Goal: Task Accomplishment & Management: Manage account settings

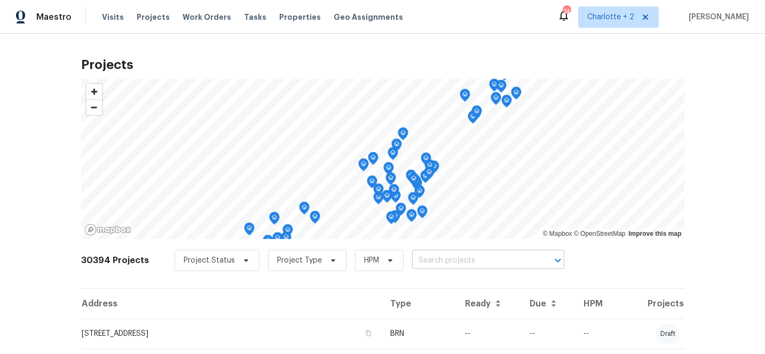
click at [421, 265] on input "text" at bounding box center [473, 260] width 122 height 17
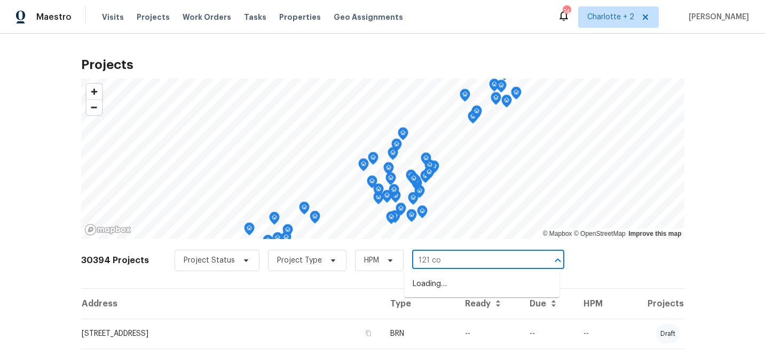
type input "121 col"
click at [455, 284] on li "[STREET_ADDRESS][PERSON_NAME]" at bounding box center [481, 284] width 155 height 18
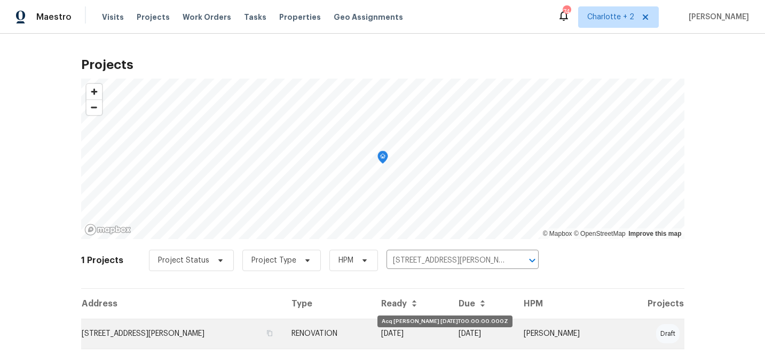
click at [434, 335] on td "09/16/25" at bounding box center [412, 333] width 78 height 30
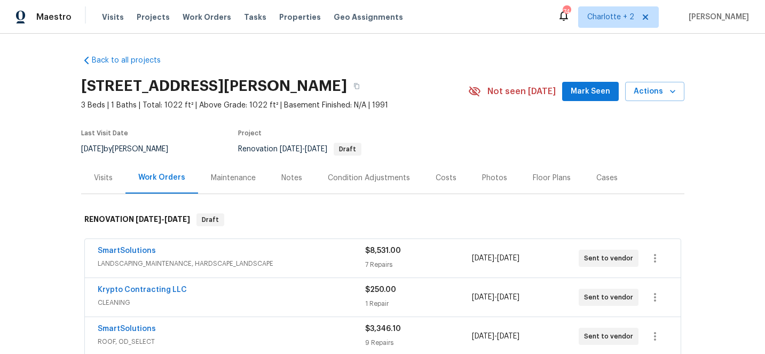
scroll to position [208, 0]
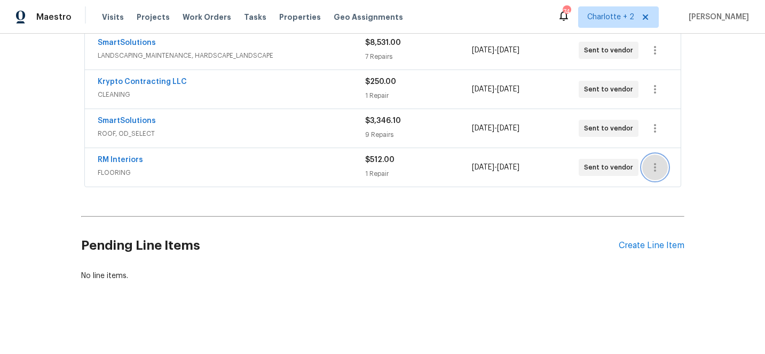
click at [644, 165] on button "button" at bounding box center [656, 167] width 26 height 26
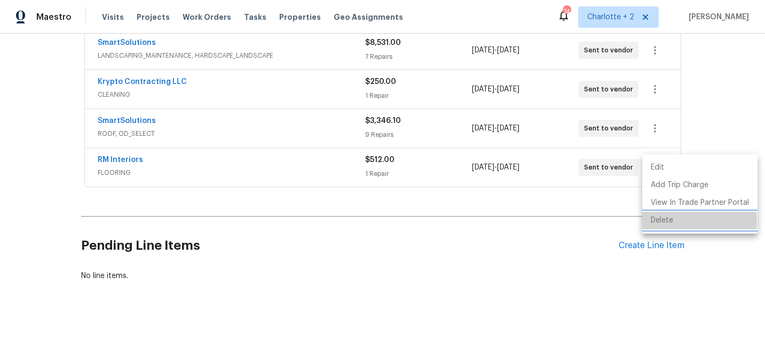
click at [660, 222] on li "Delete" at bounding box center [700, 221] width 115 height 18
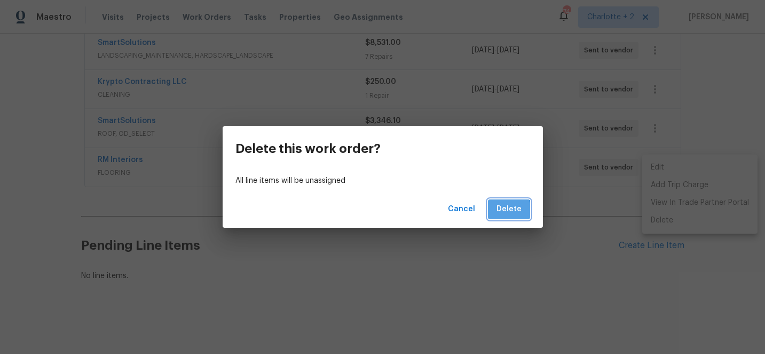
click at [507, 212] on span "Delete" at bounding box center [509, 208] width 25 height 13
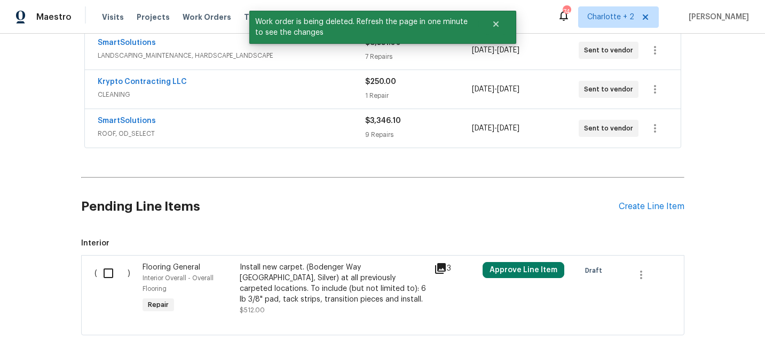
click at [107, 272] on input "checkbox" at bounding box center [112, 273] width 30 height 22
checkbox input "true"
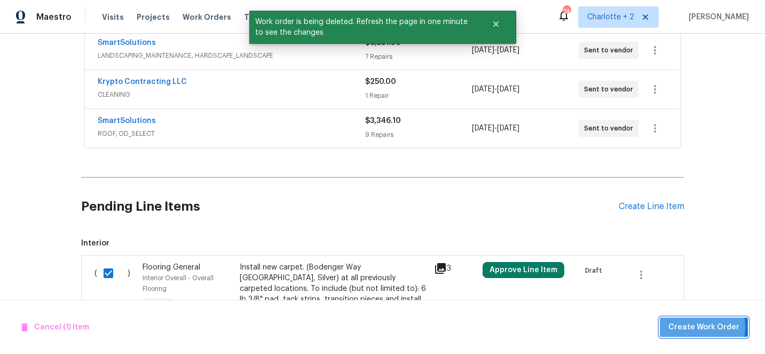
click at [689, 327] on span "Create Work Order" at bounding box center [704, 326] width 71 height 13
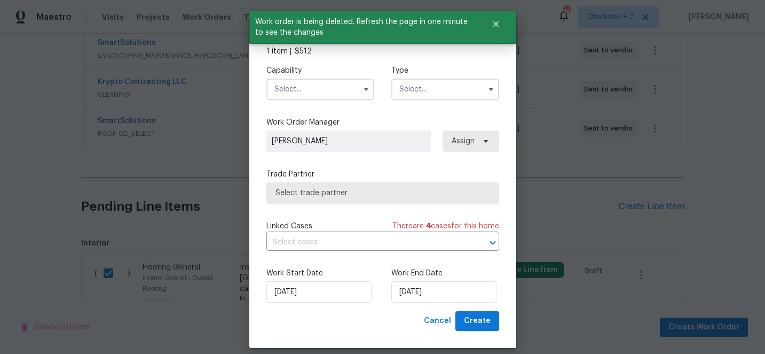
click at [300, 92] on input "text" at bounding box center [321, 89] width 108 height 21
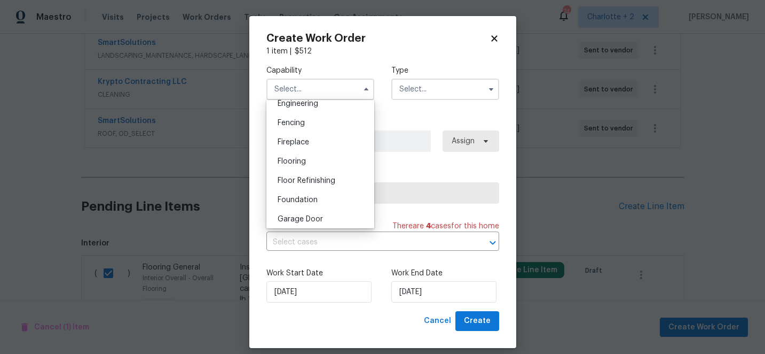
scroll to position [373, 0]
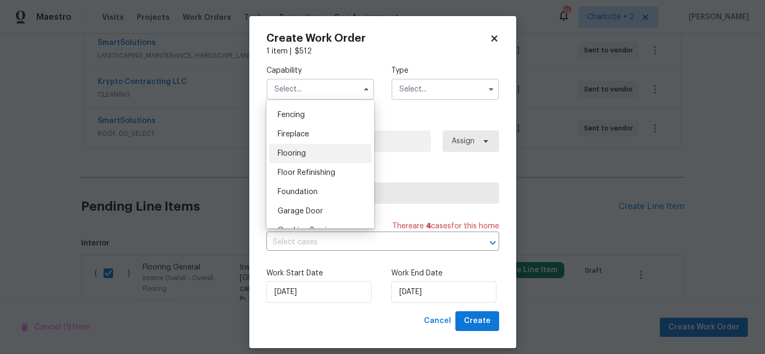
click at [290, 153] on span "Flooring" at bounding box center [292, 153] width 28 height 7
type input "Flooring"
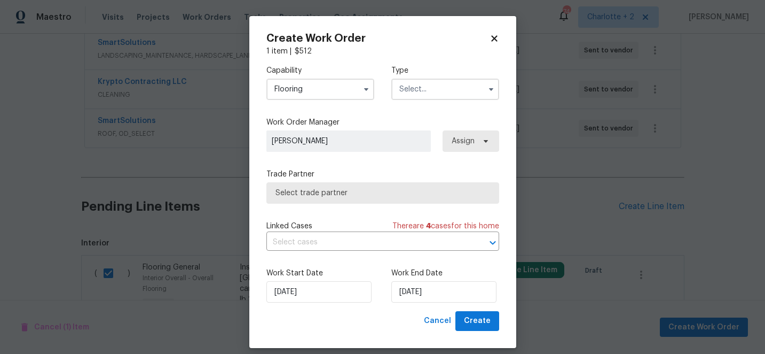
click at [418, 83] on input "text" at bounding box center [446, 89] width 108 height 21
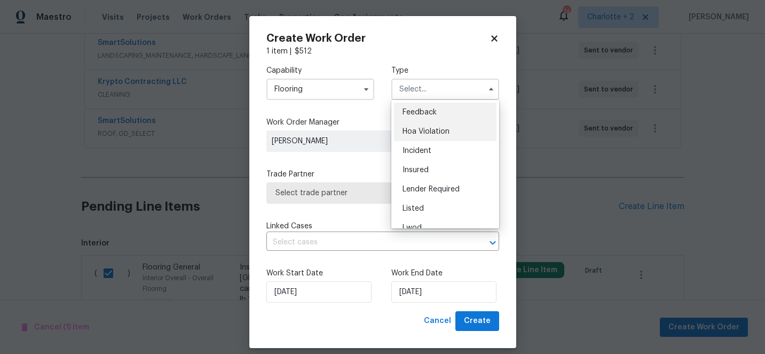
scroll to position [127, 0]
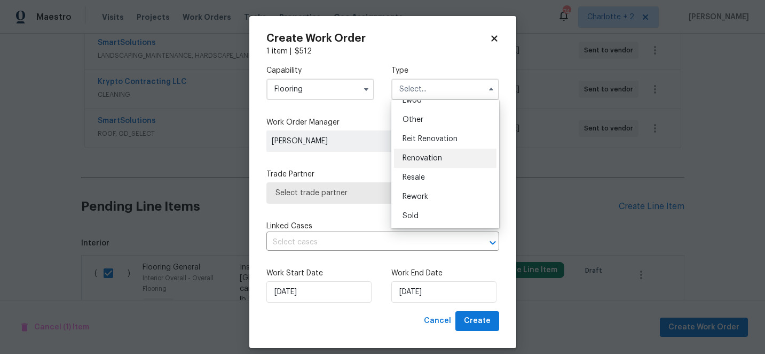
click at [421, 154] on div "Renovation" at bounding box center [445, 157] width 103 height 19
type input "Renovation"
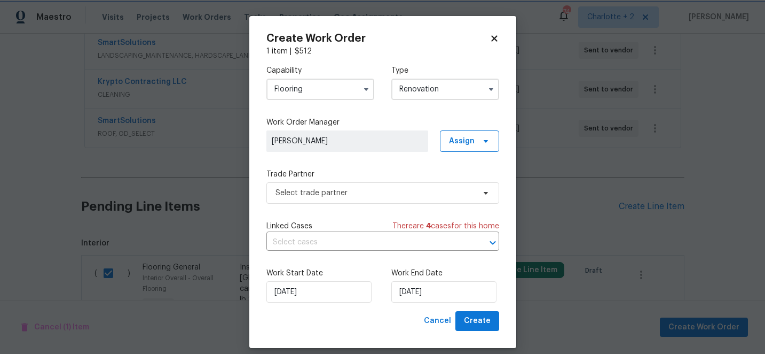
scroll to position [0, 0]
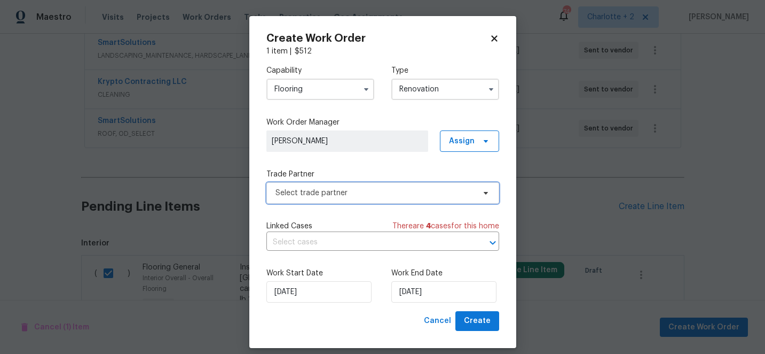
click at [345, 197] on span "Select trade partner" at bounding box center [375, 192] width 199 height 11
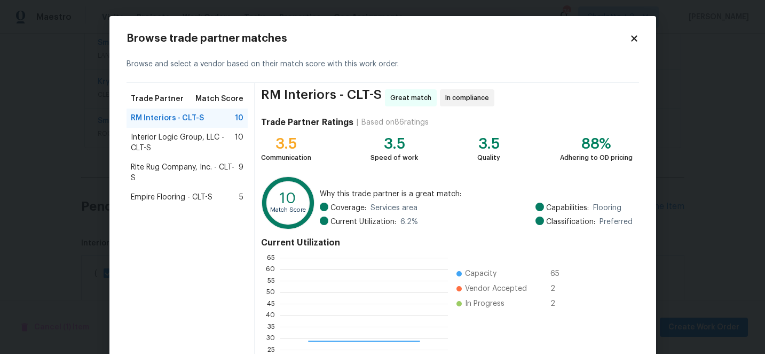
scroll to position [150, 168]
click at [155, 192] on span "Empire Flooring - CLT-S" at bounding box center [172, 197] width 82 height 11
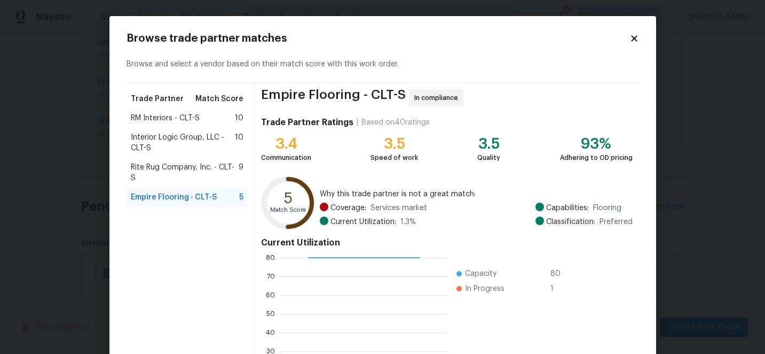
scroll to position [118, 0]
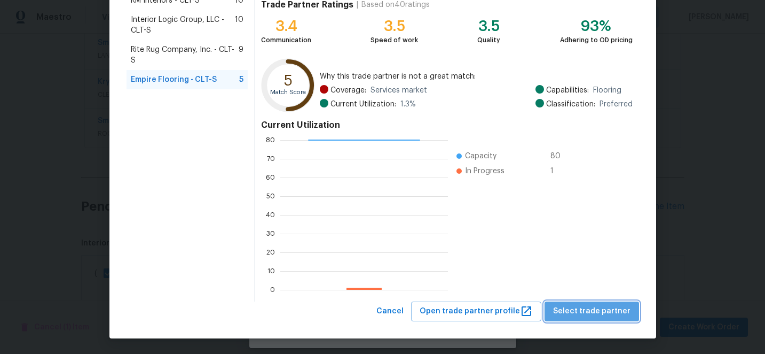
click at [606, 304] on span "Select trade partner" at bounding box center [591, 310] width 77 height 13
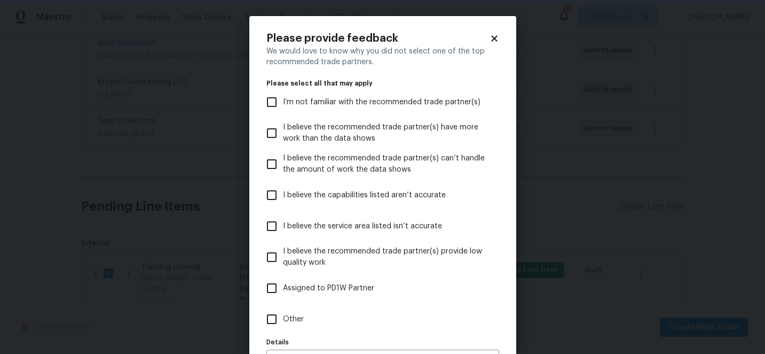
scroll to position [0, 0]
click at [272, 194] on input "I believe the capabilities listed aren’t accurate" at bounding box center [272, 195] width 22 height 22
checkbox input "true"
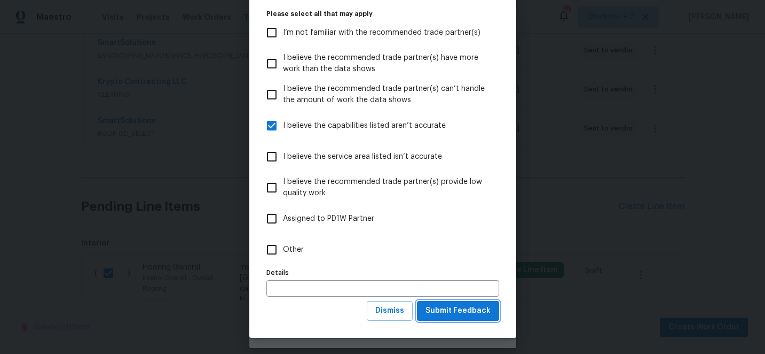
click at [464, 308] on span "Submit Feedback" at bounding box center [458, 310] width 65 height 13
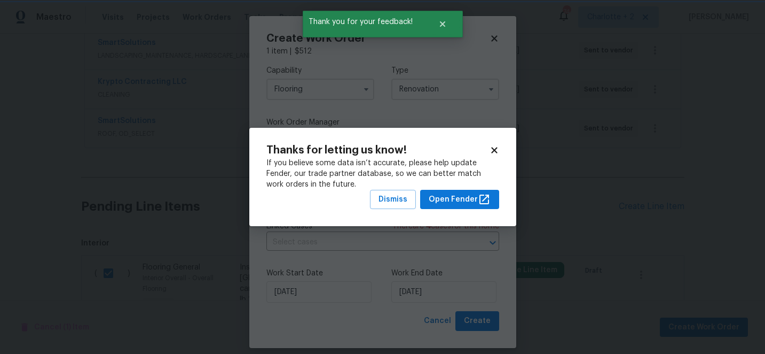
scroll to position [0, 0]
click at [391, 199] on span "Dismiss" at bounding box center [393, 199] width 29 height 13
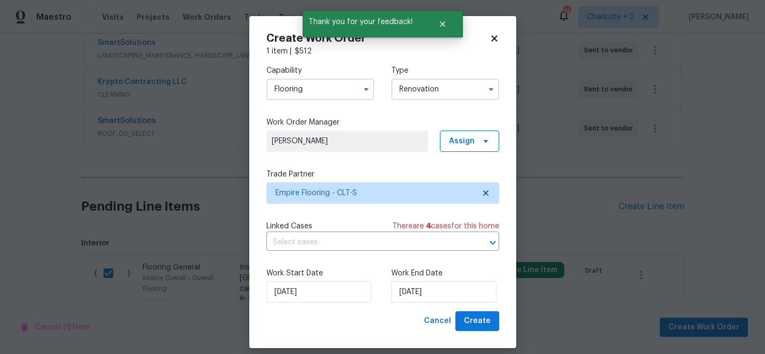
scroll to position [10, 0]
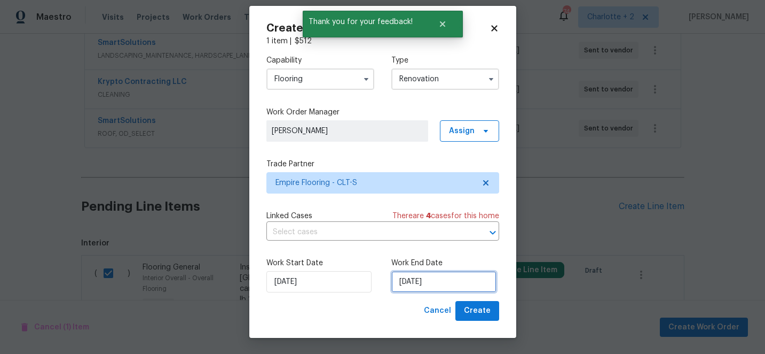
click at [440, 282] on input "9/16/2025" at bounding box center [444, 281] width 105 height 21
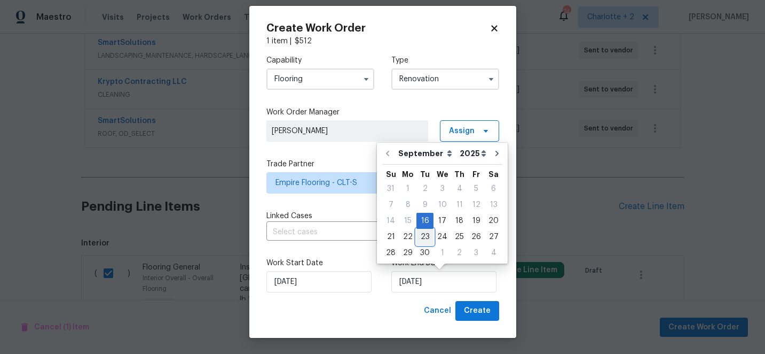
click at [426, 233] on div "23" at bounding box center [425, 236] width 17 height 15
type input "[DATE]"
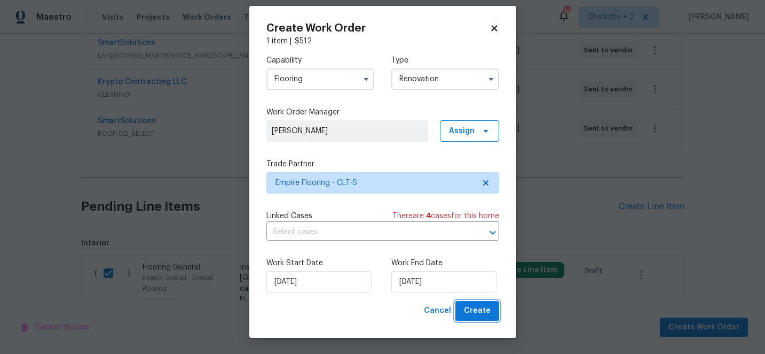
click at [475, 309] on span "Create" at bounding box center [477, 310] width 27 height 13
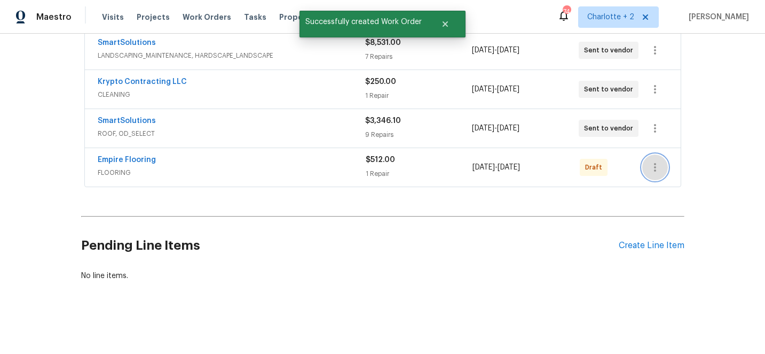
click at [653, 166] on icon "button" at bounding box center [655, 167] width 13 height 13
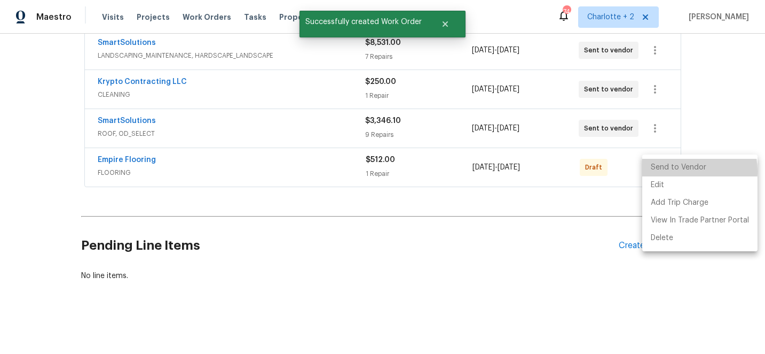
click at [675, 171] on li "Send to Vendor" at bounding box center [700, 168] width 115 height 18
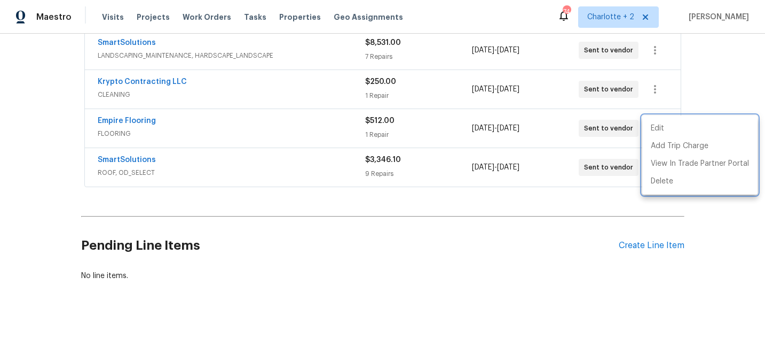
click at [701, 214] on div at bounding box center [382, 177] width 765 height 354
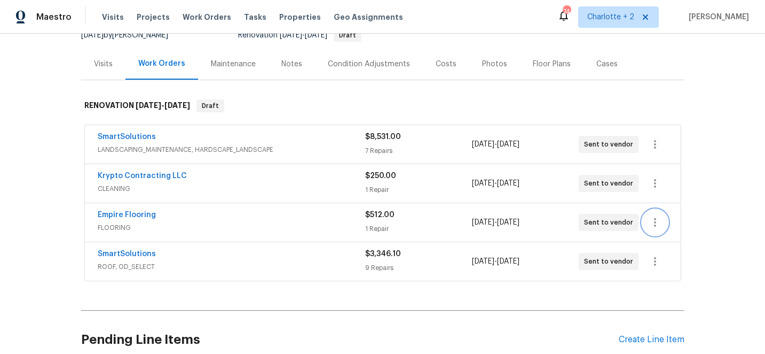
scroll to position [101, 0]
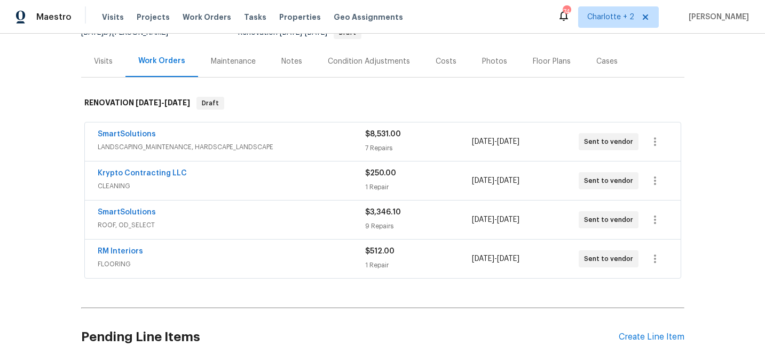
scroll to position [208, 0]
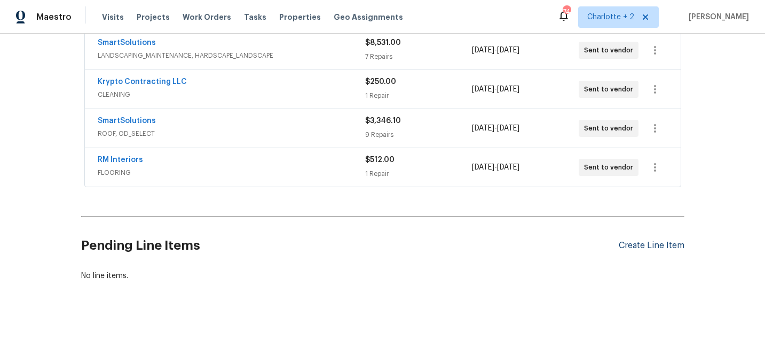
click at [653, 246] on div "Create Line Item" at bounding box center [652, 245] width 66 height 10
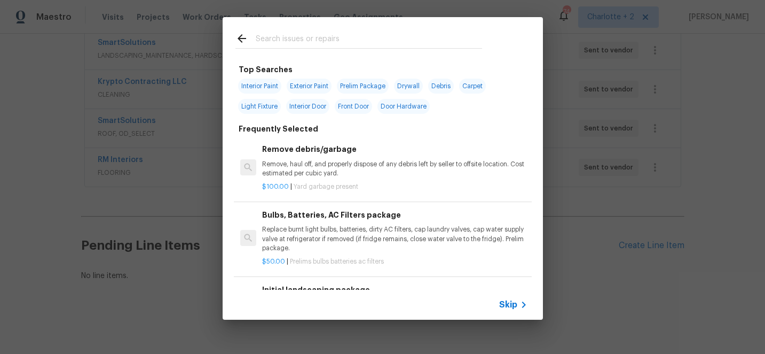
click at [298, 43] on input "text" at bounding box center [369, 40] width 226 height 16
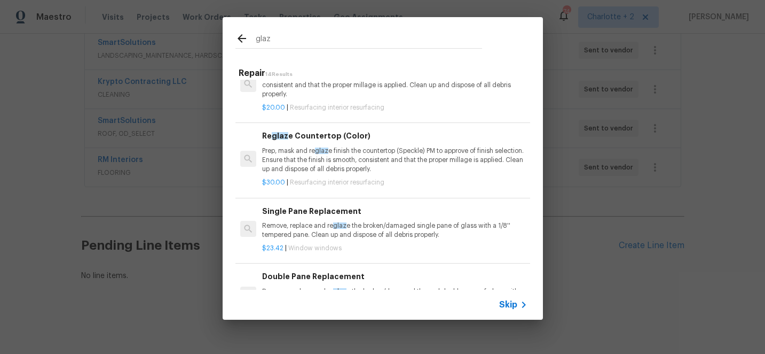
scroll to position [242, 0]
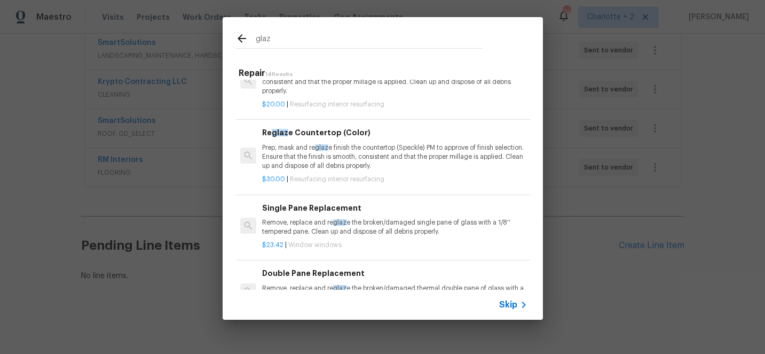
type input "glaz"
click at [361, 147] on p "Prep, mask and re glaz e finish the countertop (Speckle) PM to approve of finis…" at bounding box center [394, 156] width 265 height 27
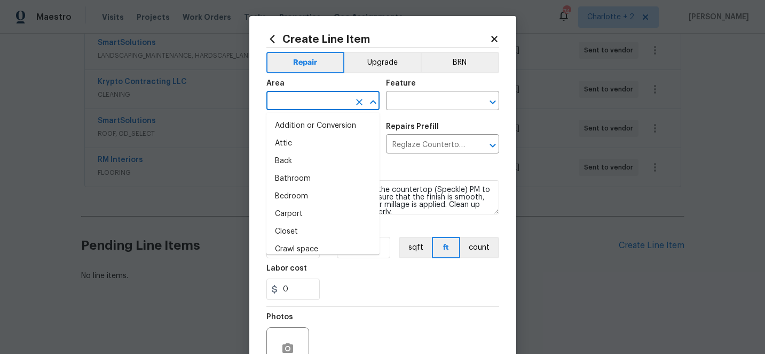
click at [310, 102] on input "text" at bounding box center [308, 101] width 83 height 17
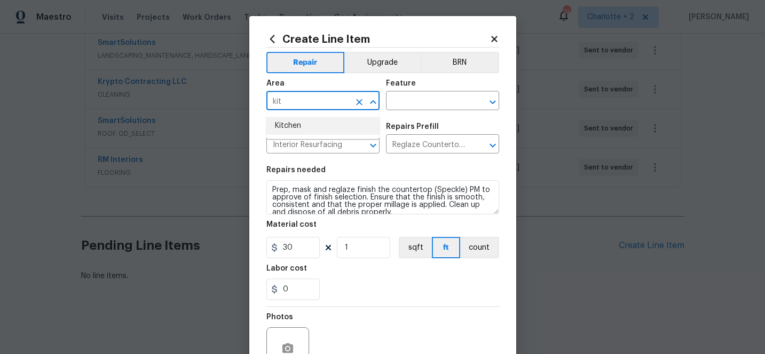
click at [309, 124] on li "Kitchen" at bounding box center [323, 126] width 113 height 18
type input "Kitchen"
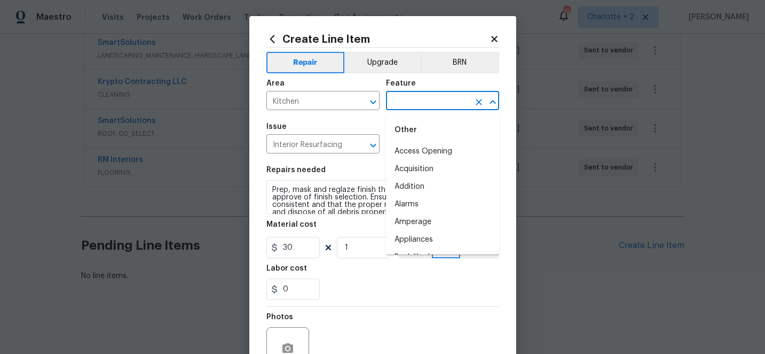
click at [404, 100] on input "text" at bounding box center [427, 101] width 83 height 17
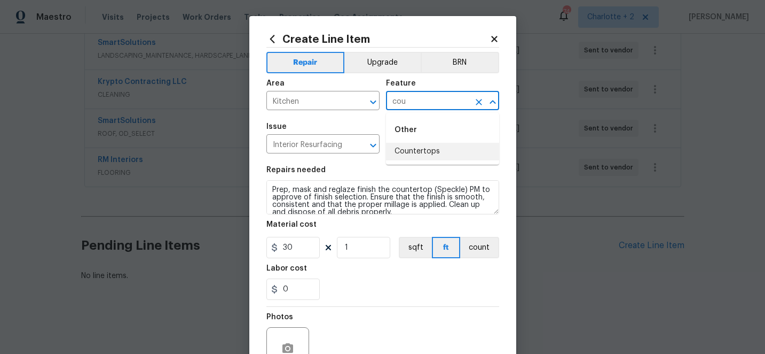
click at [418, 152] on li "Countertops" at bounding box center [442, 152] width 113 height 18
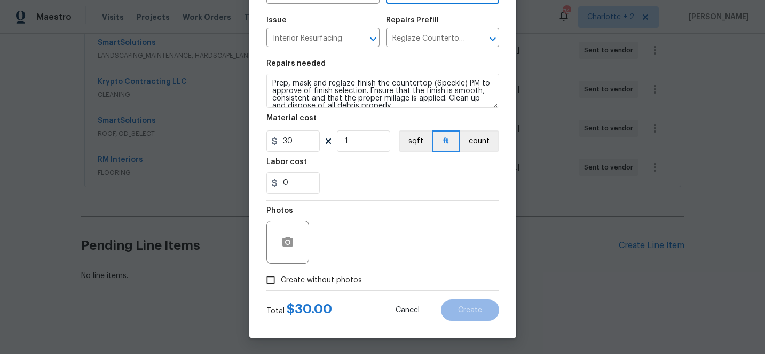
type input "Countertops"
click at [275, 279] on input "Create without photos" at bounding box center [271, 280] width 20 height 20
checkbox input "true"
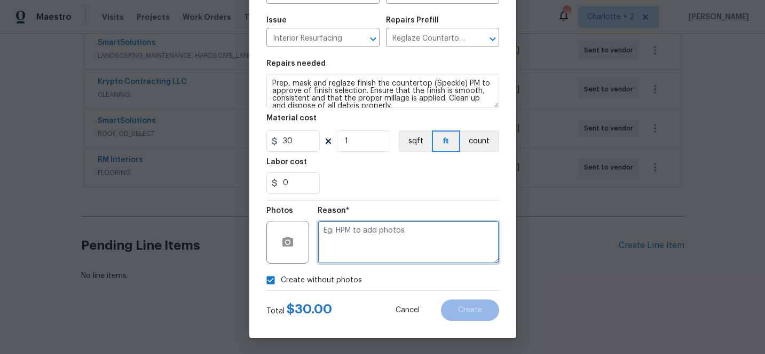
click at [372, 239] on textarea at bounding box center [409, 242] width 182 height 43
type textarea "edit"
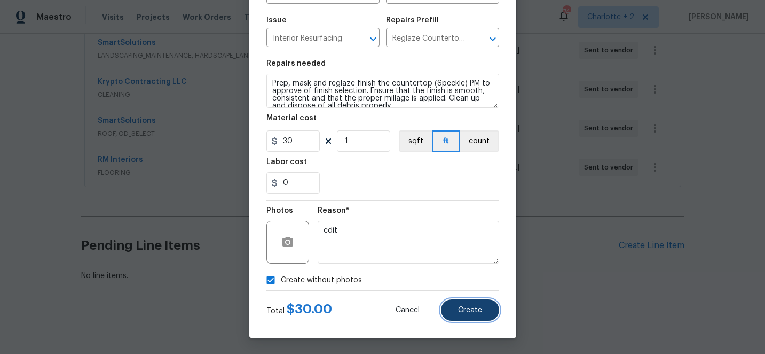
click at [478, 311] on span "Create" at bounding box center [470, 310] width 24 height 8
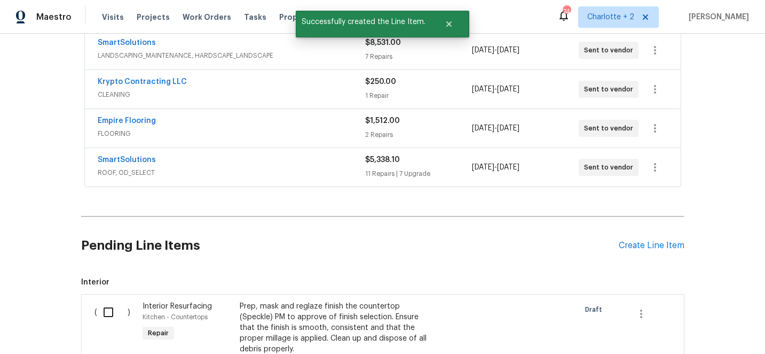
click at [110, 312] on input "checkbox" at bounding box center [112, 312] width 30 height 22
checkbox input "true"
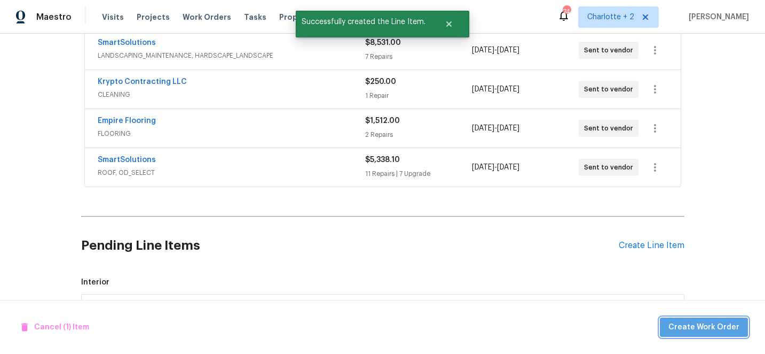
click at [709, 333] on span "Create Work Order" at bounding box center [704, 326] width 71 height 13
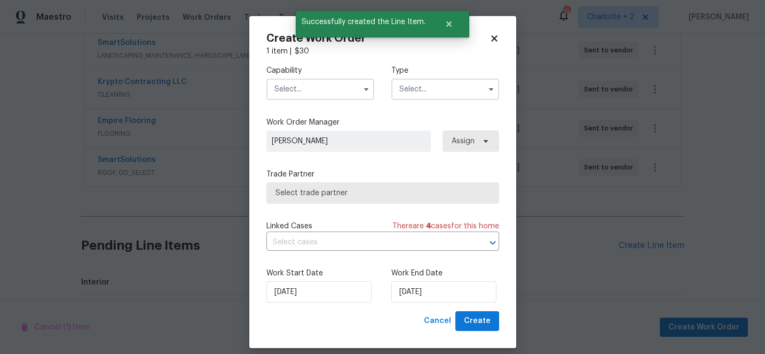
click at [309, 90] on input "text" at bounding box center [321, 89] width 108 height 21
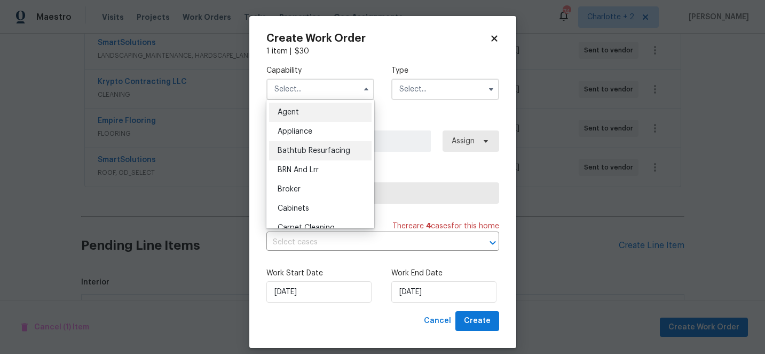
click at [317, 148] on span "Bathtub Resurfacing" at bounding box center [314, 150] width 73 height 7
type input "Bathtub Resurfacing"
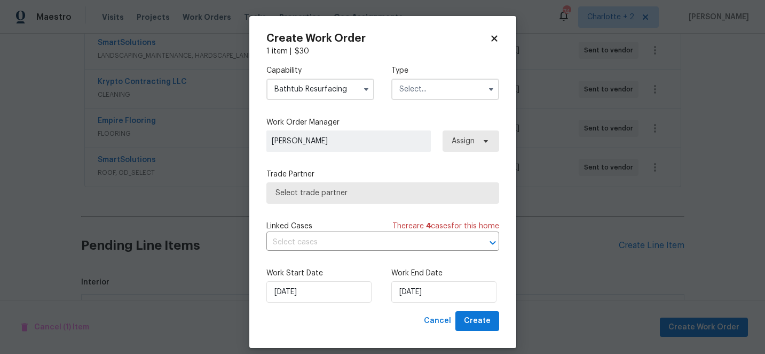
click at [415, 85] on input "text" at bounding box center [446, 89] width 108 height 21
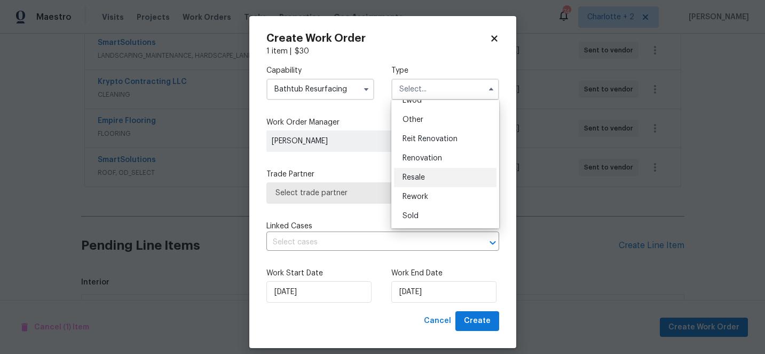
scroll to position [126, 0]
click at [432, 163] on div "Renovation" at bounding box center [445, 159] width 103 height 19
type input "Renovation"
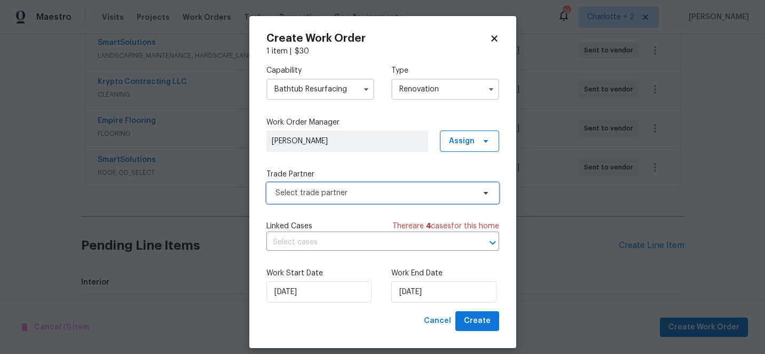
click at [369, 197] on span "Select trade partner" at bounding box center [375, 192] width 199 height 11
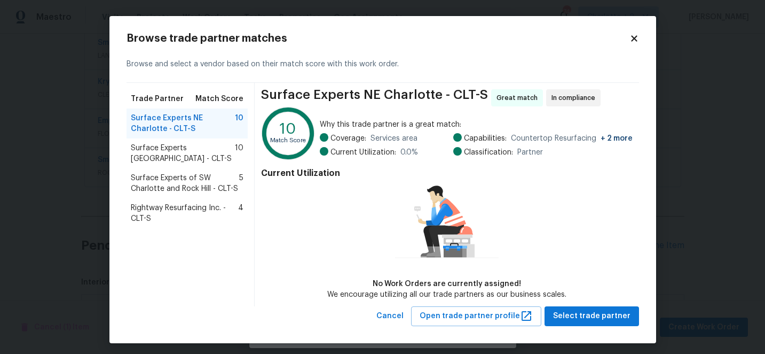
click at [212, 209] on span "Rightway Resurfacing Inc. - CLT-S" at bounding box center [185, 212] width 108 height 21
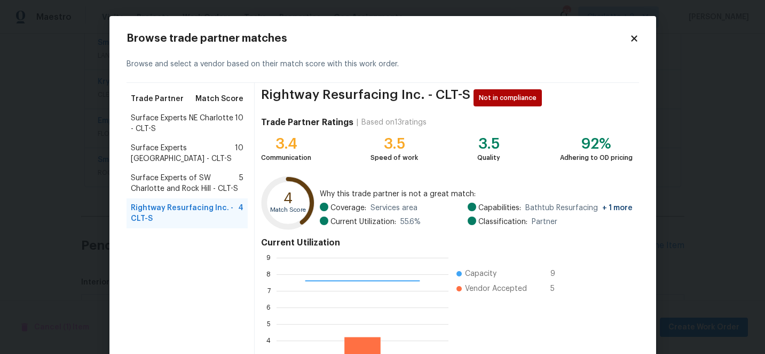
scroll to position [118, 0]
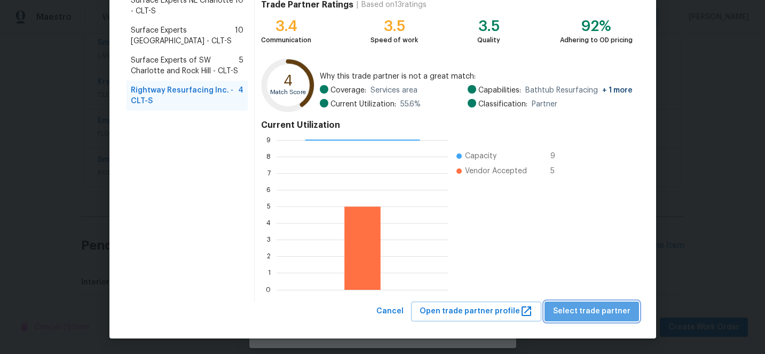
click at [608, 308] on span "Select trade partner" at bounding box center [591, 310] width 77 height 13
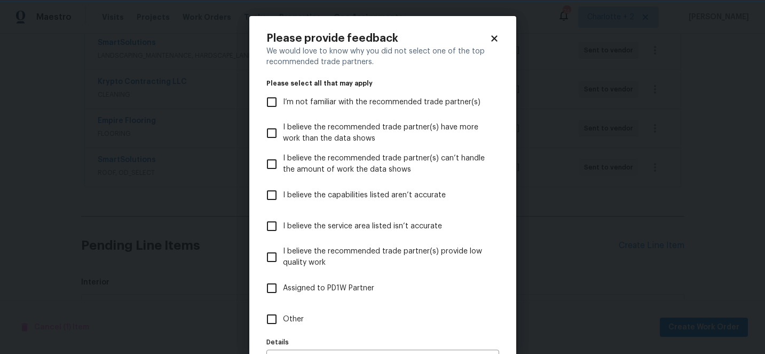
scroll to position [0, 0]
click at [278, 194] on input "I believe the capabilities listed aren’t accurate" at bounding box center [272, 195] width 22 height 22
checkbox input "true"
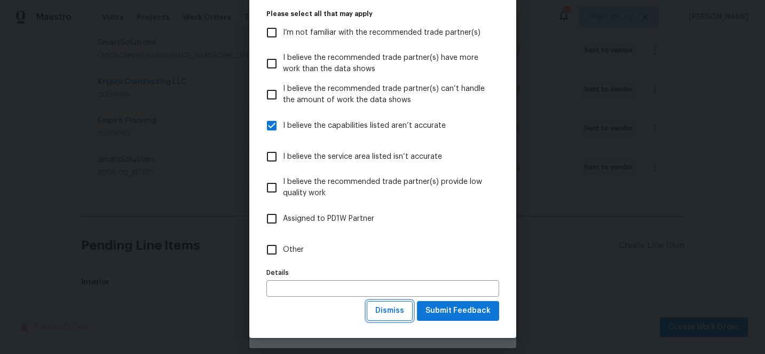
click at [398, 312] on span "Dismiss" at bounding box center [389, 310] width 29 height 13
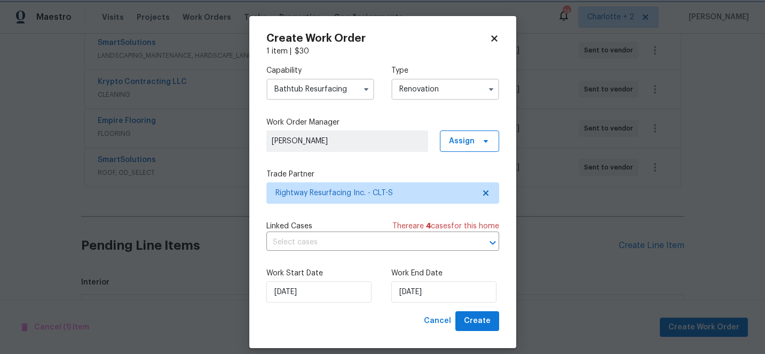
scroll to position [0, 0]
click at [442, 295] on input "9/16/2025" at bounding box center [444, 291] width 105 height 21
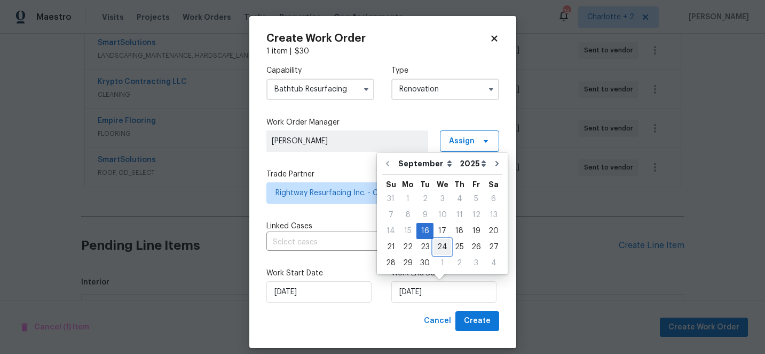
click at [439, 245] on div "24" at bounding box center [443, 246] width 18 height 15
type input "9/24/2025"
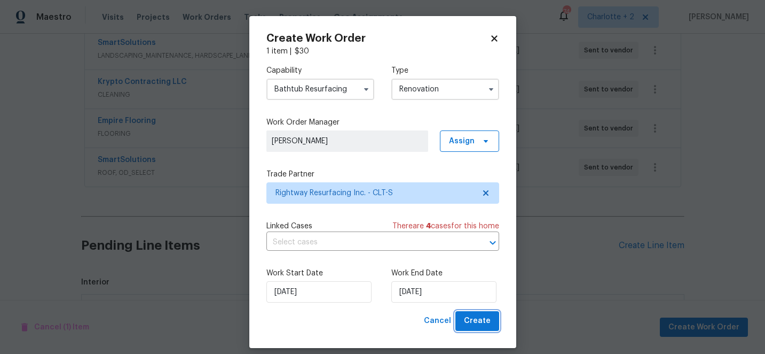
click at [482, 324] on span "Create" at bounding box center [477, 320] width 27 height 13
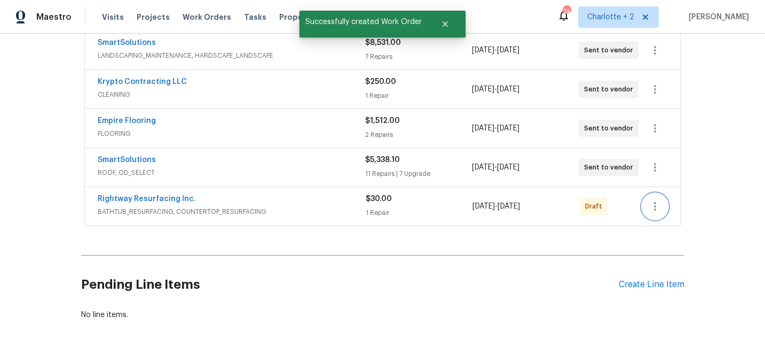
click at [651, 206] on icon "button" at bounding box center [655, 206] width 13 height 13
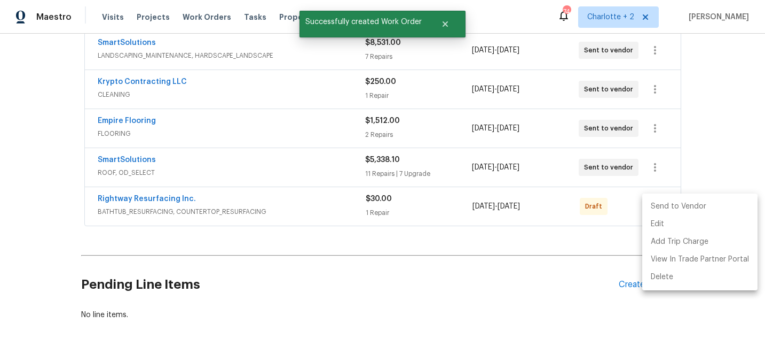
click at [656, 206] on li "Send to Vendor" at bounding box center [700, 207] width 115 height 18
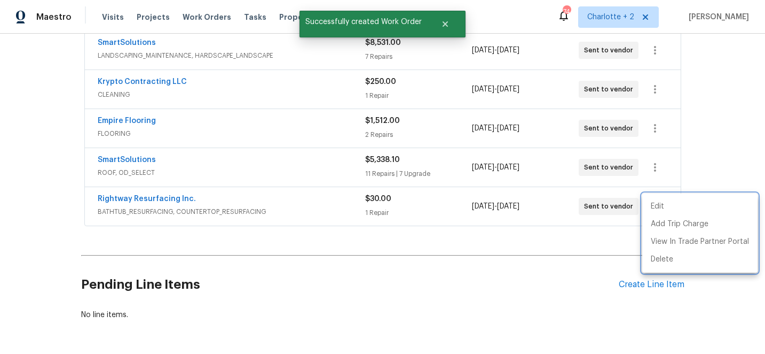
click at [748, 130] on div at bounding box center [382, 177] width 765 height 354
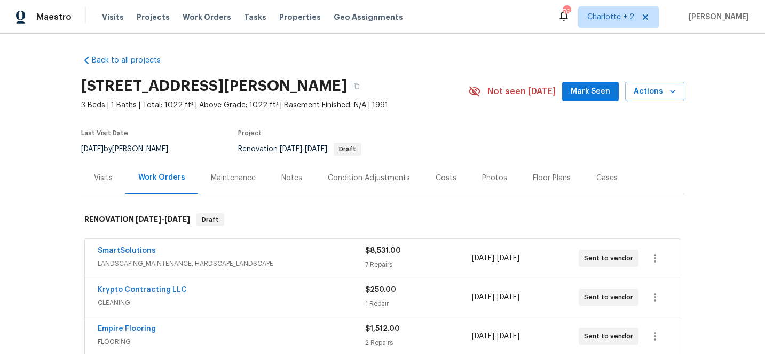
click at [441, 176] on div "Costs" at bounding box center [446, 178] width 21 height 11
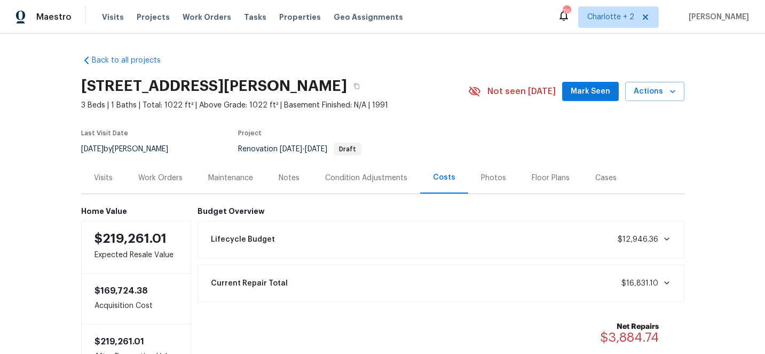
click at [169, 177] on div "Work Orders" at bounding box center [160, 178] width 44 height 11
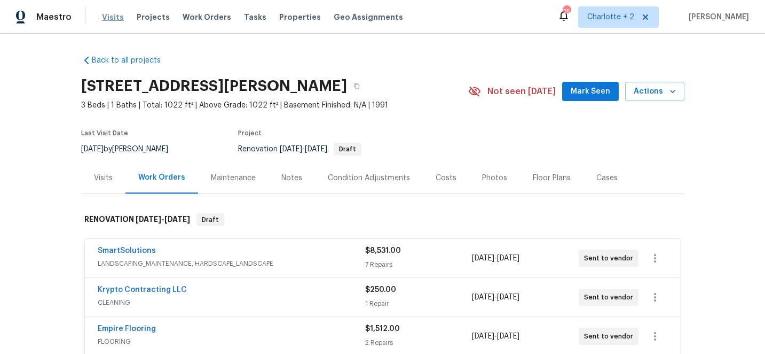
click at [108, 17] on span "Visits" at bounding box center [113, 17] width 22 height 11
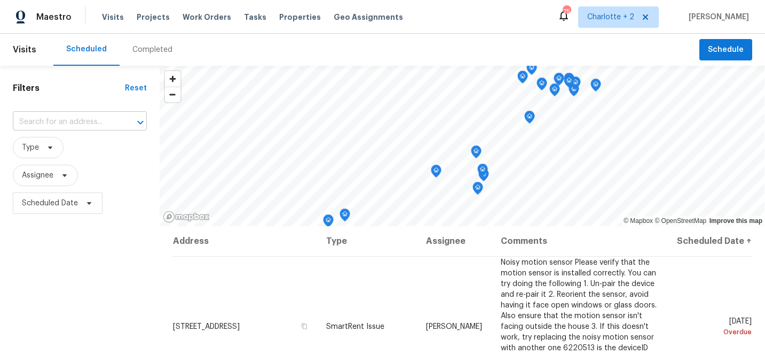
click at [88, 120] on input "text" at bounding box center [65, 122] width 104 height 17
type input "1184 lem"
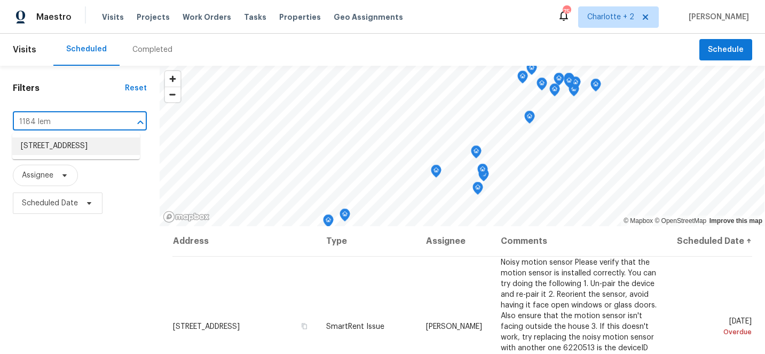
click at [82, 149] on li "1184 Lempster Dr NW, Concord, NC 28027" at bounding box center [76, 146] width 128 height 18
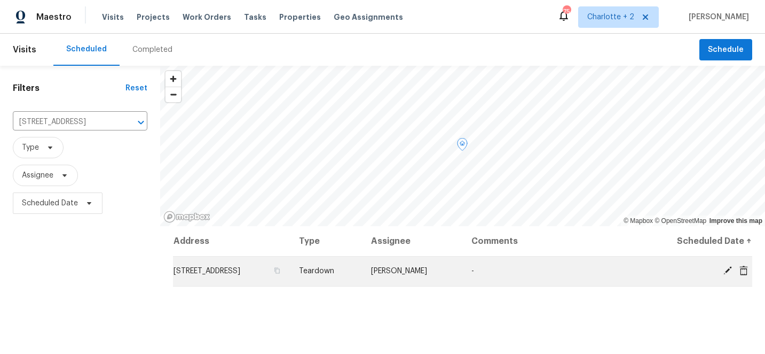
click at [728, 273] on icon at bounding box center [728, 270] width 10 height 10
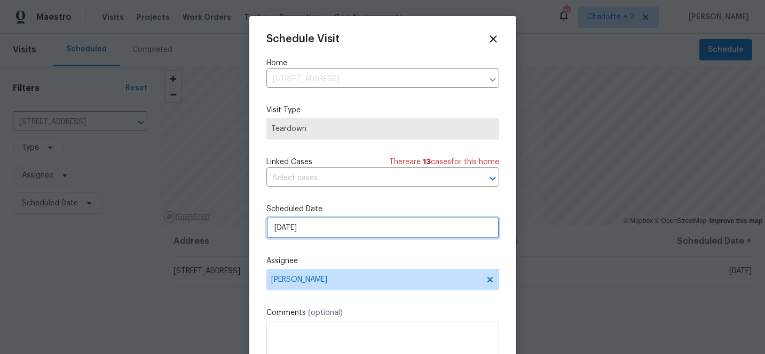
click at [343, 232] on input "9/16/2025" at bounding box center [383, 227] width 233 height 21
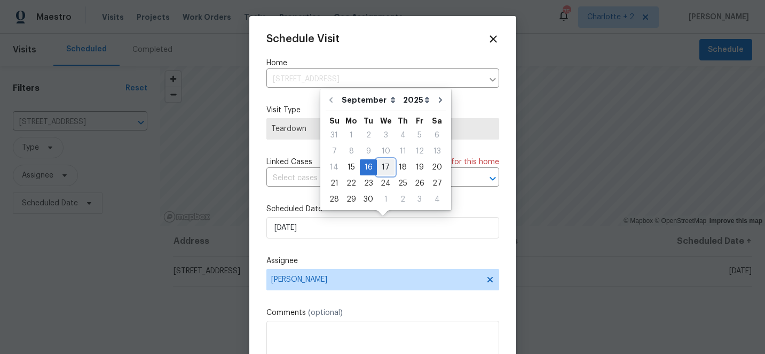
click at [387, 165] on div "17" at bounding box center [386, 167] width 18 height 15
type input "9/17/2025"
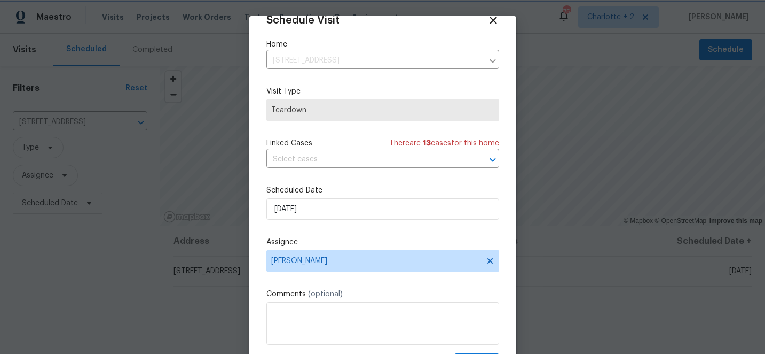
scroll to position [52, 0]
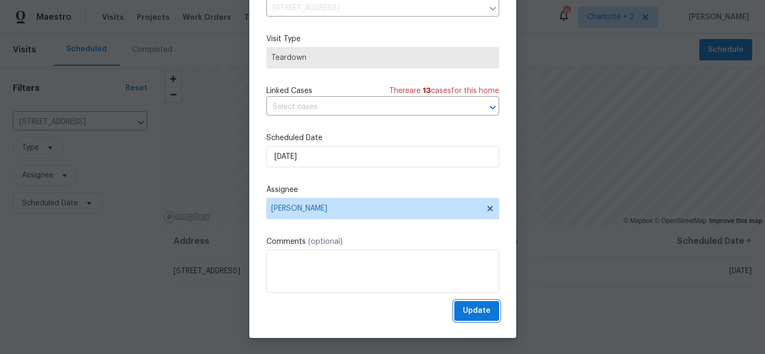
click at [485, 314] on span "Update" at bounding box center [477, 310] width 28 height 13
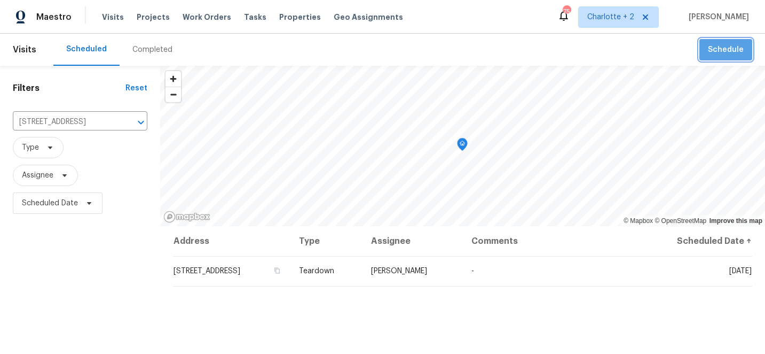
click at [727, 46] on span "Schedule" at bounding box center [726, 49] width 36 height 13
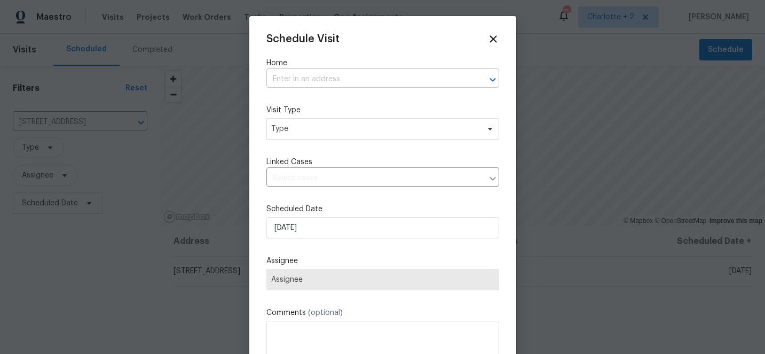
click at [336, 76] on input "text" at bounding box center [368, 79] width 203 height 17
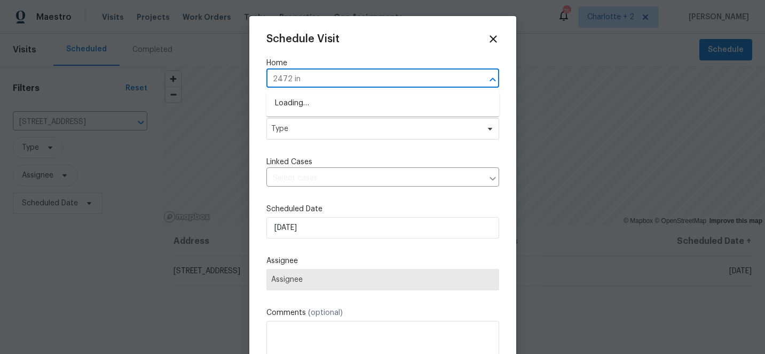
type input "2472 ing"
click at [344, 98] on li "2472 Ingleside Dr, High Point, NC 27265" at bounding box center [383, 104] width 233 height 18
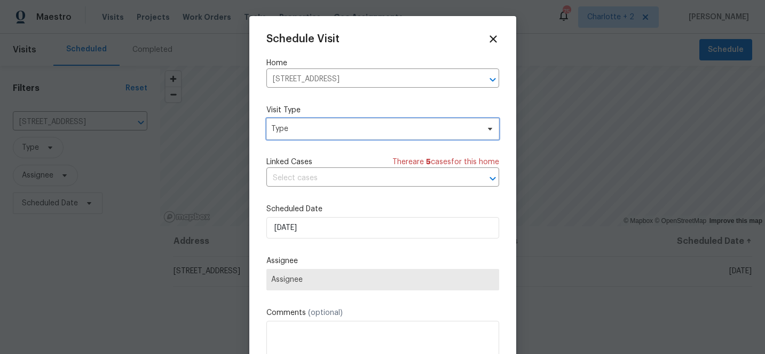
click at [325, 128] on span "Type" at bounding box center [375, 128] width 208 height 11
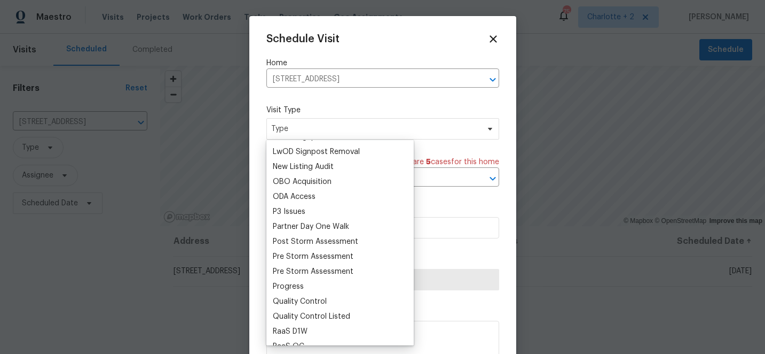
scroll to position [601, 0]
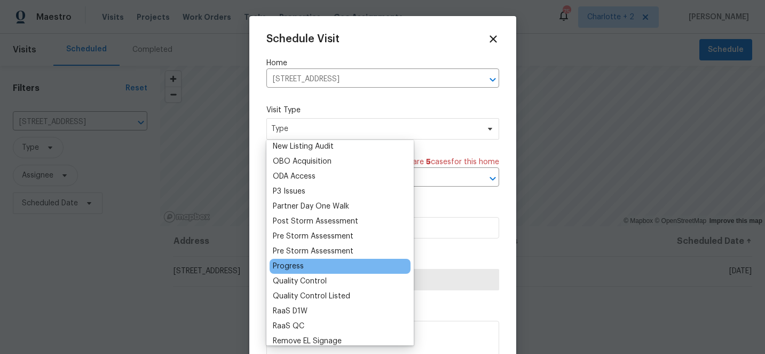
click at [292, 267] on div "Progress" at bounding box center [288, 266] width 31 height 11
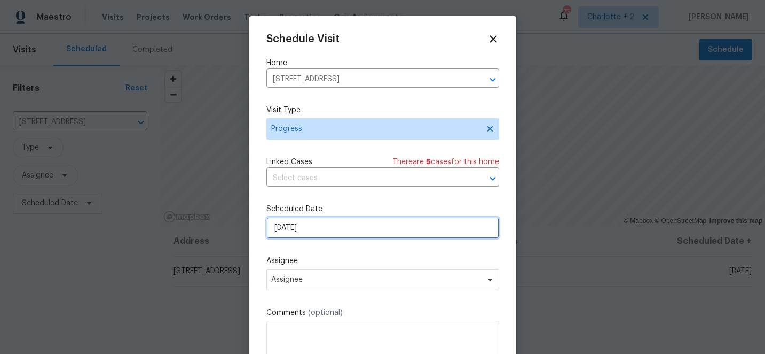
click at [328, 230] on input "9/15/2025" at bounding box center [383, 227] width 233 height 21
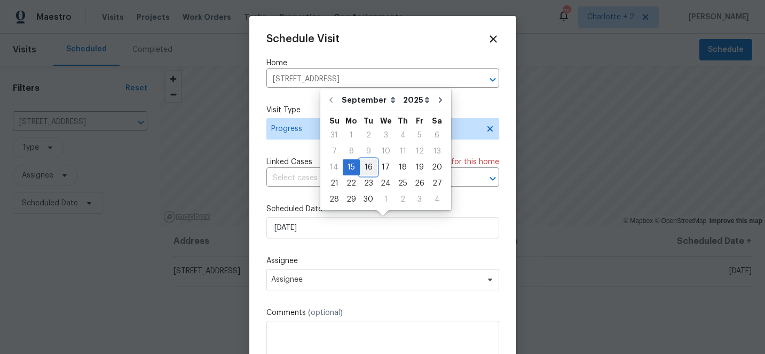
click at [368, 167] on div "16" at bounding box center [368, 167] width 17 height 15
type input "9/16/2025"
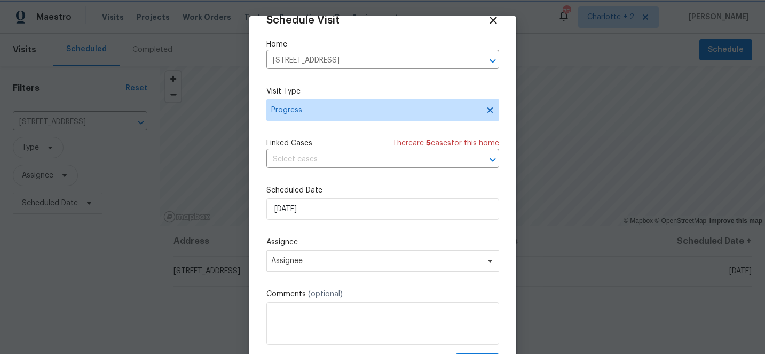
scroll to position [52, 0]
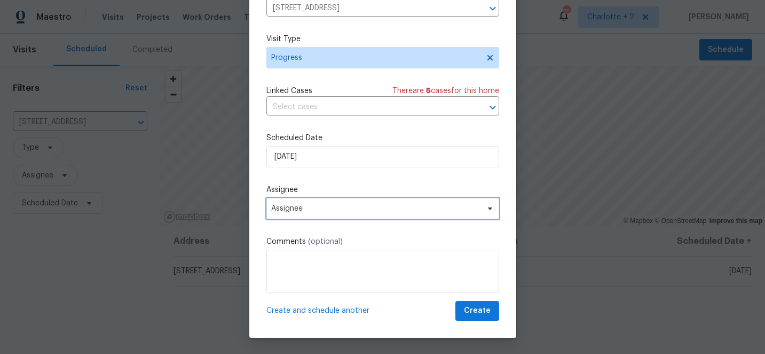
click at [397, 204] on span "Assignee" at bounding box center [383, 208] width 233 height 21
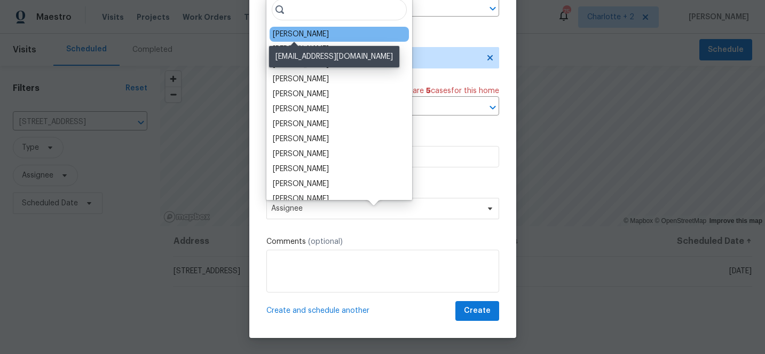
click at [310, 37] on div "[PERSON_NAME]" at bounding box center [301, 34] width 56 height 11
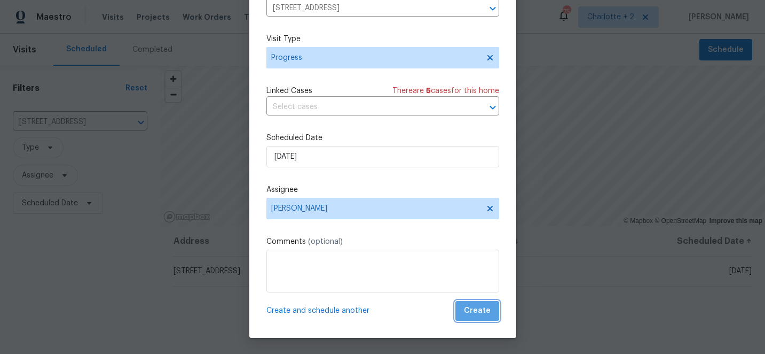
click at [486, 308] on span "Create" at bounding box center [477, 310] width 27 height 13
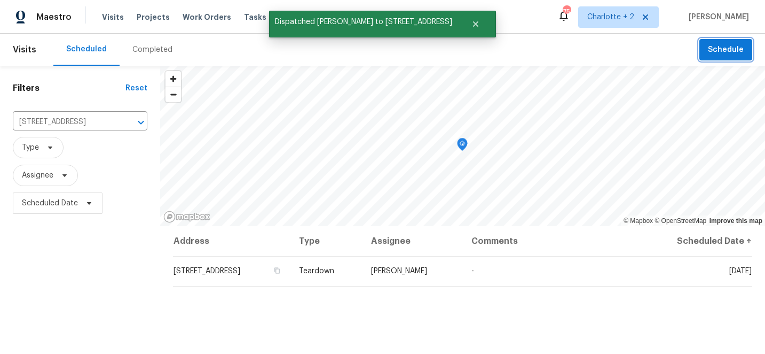
scroll to position [0, 0]
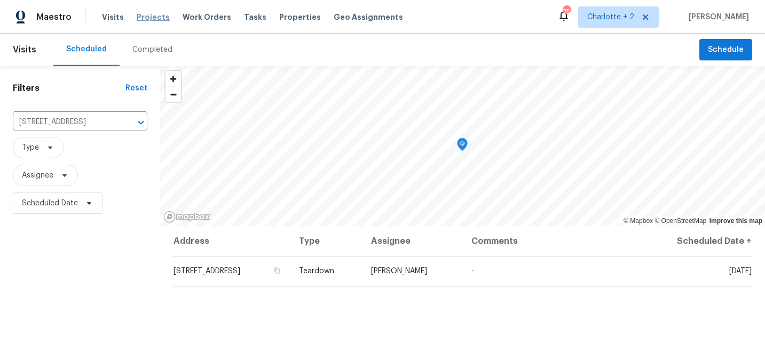
click at [143, 13] on span "Projects" at bounding box center [153, 17] width 33 height 11
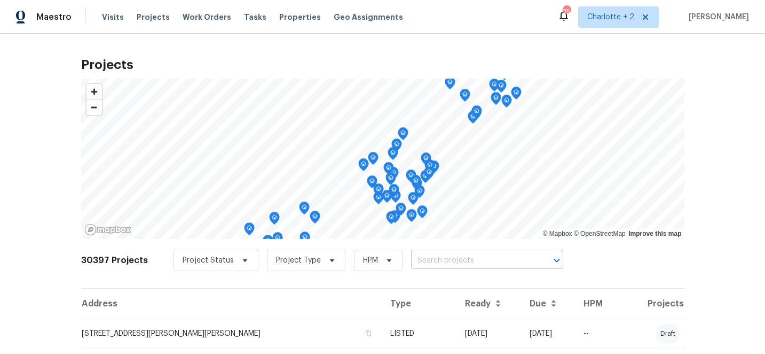
click at [431, 257] on input "text" at bounding box center [472, 260] width 122 height 17
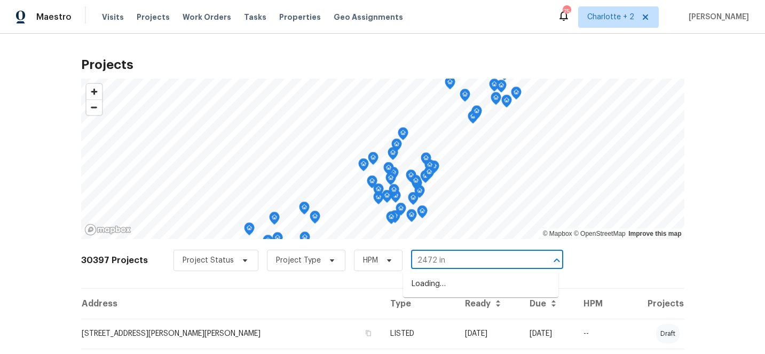
type input "2472 ing"
click at [456, 287] on li "2472 Ingleside Dr, High Point, NC 27265" at bounding box center [480, 284] width 155 height 18
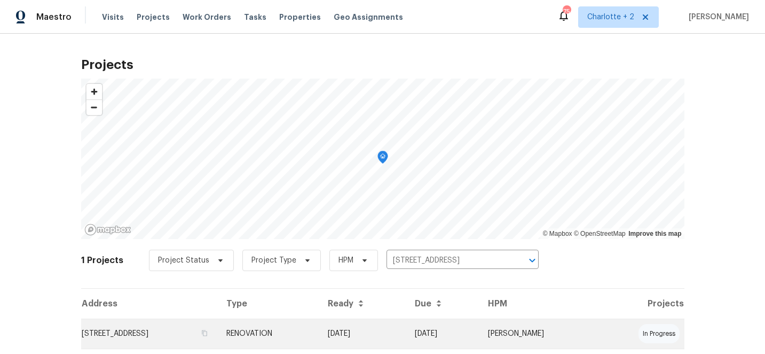
click at [465, 327] on td "09/24/25" at bounding box center [442, 333] width 73 height 30
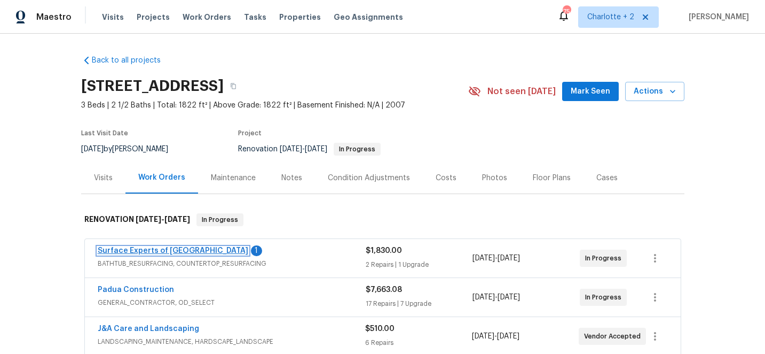
click at [150, 252] on link "Surface Experts of Winston-Salem" at bounding box center [173, 250] width 151 height 7
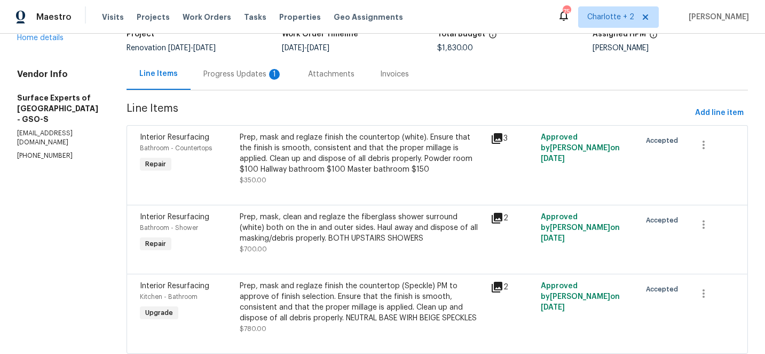
scroll to position [111, 0]
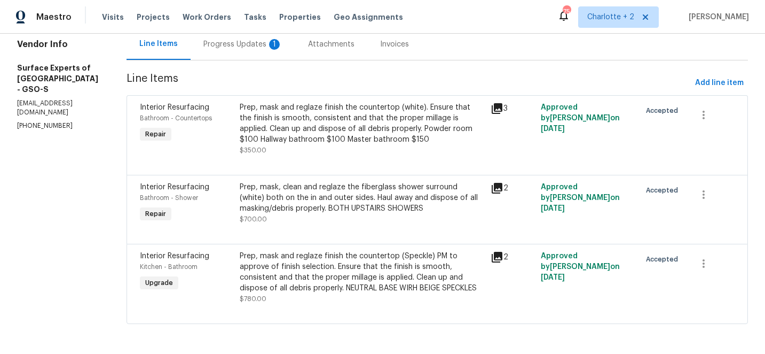
click at [323, 269] on div "Prep, mask and reglaze finish the countertop (Speckle) PM to approve of finish …" at bounding box center [362, 272] width 244 height 43
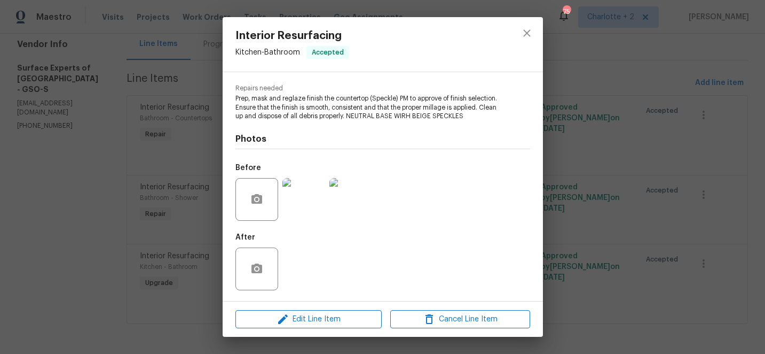
scroll to position [0, 0]
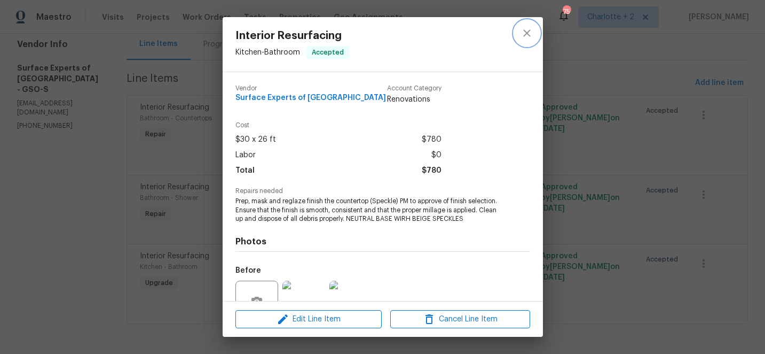
click at [529, 35] on icon "close" at bounding box center [526, 32] width 7 height 7
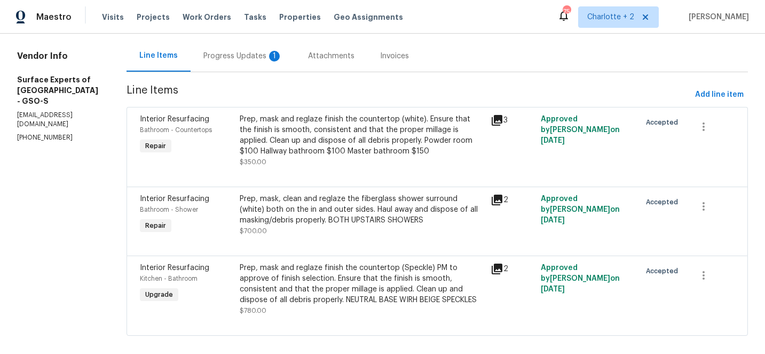
scroll to position [111, 0]
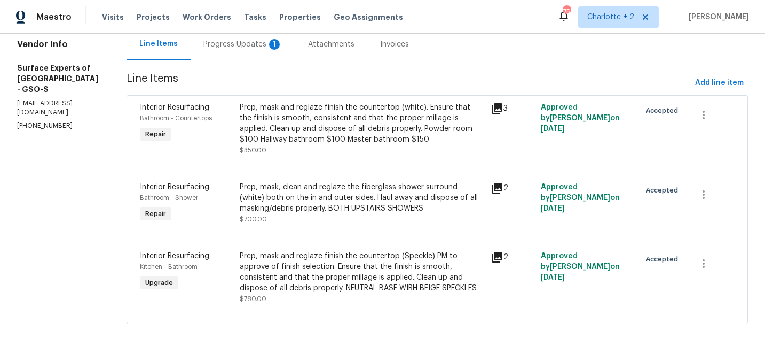
click at [50, 126] on section "All work orders 2472 Ingleside Dr High Point, NC 27265 Home details Vendor Info…" at bounding box center [59, 139] width 84 height 396
click at [324, 126] on div "Prep, mask and reglaze finish the countertop (white). Ensure that the finish is…" at bounding box center [362, 123] width 244 height 43
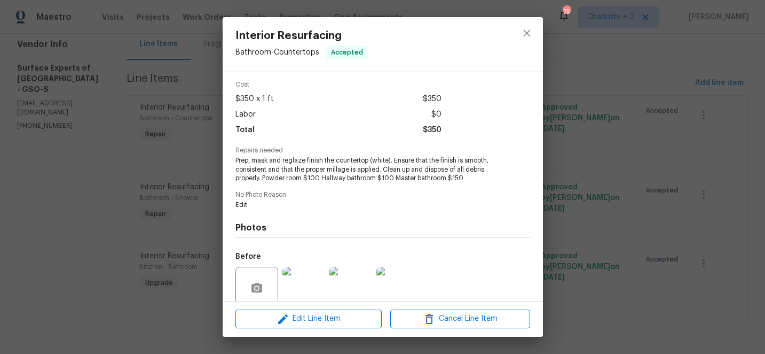
scroll to position [0, 0]
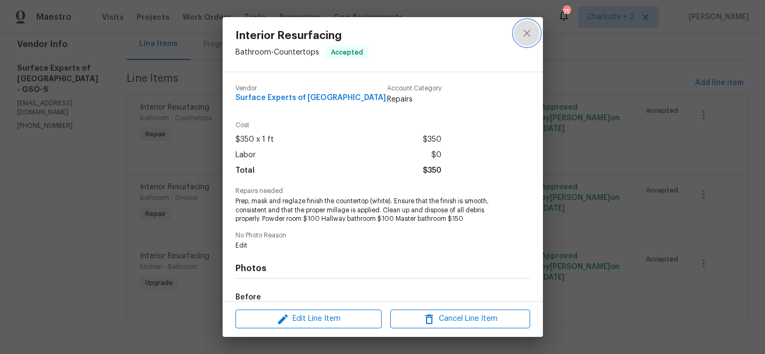
click at [529, 30] on icon "close" at bounding box center [527, 33] width 13 height 13
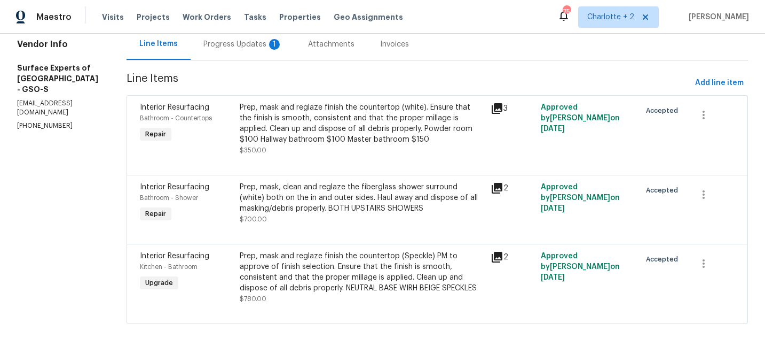
click at [335, 286] on div "Prep, mask and reglaze finish the countertop (Speckle) PM to approve of finish …" at bounding box center [362, 272] width 244 height 43
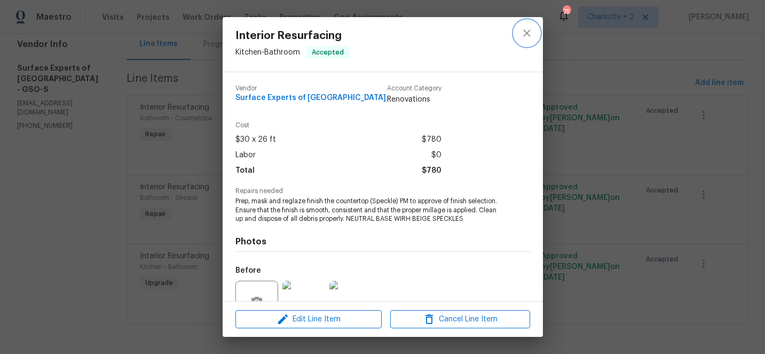
click at [527, 29] on icon "close" at bounding box center [527, 33] width 13 height 13
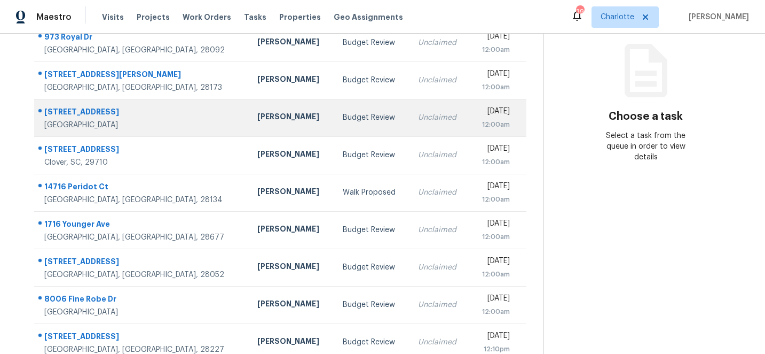
scroll to position [202, 0]
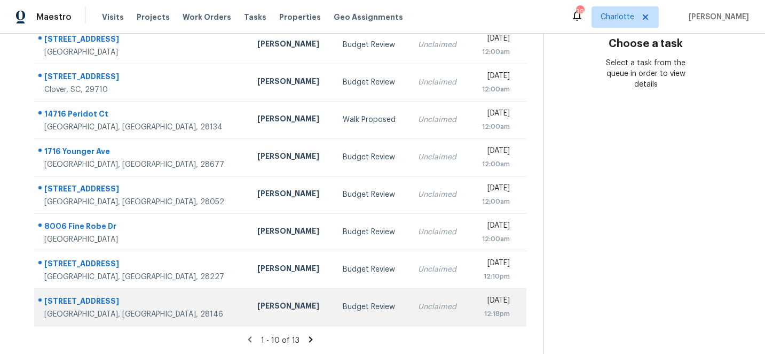
click at [343, 309] on div "Budget Review" at bounding box center [372, 306] width 58 height 11
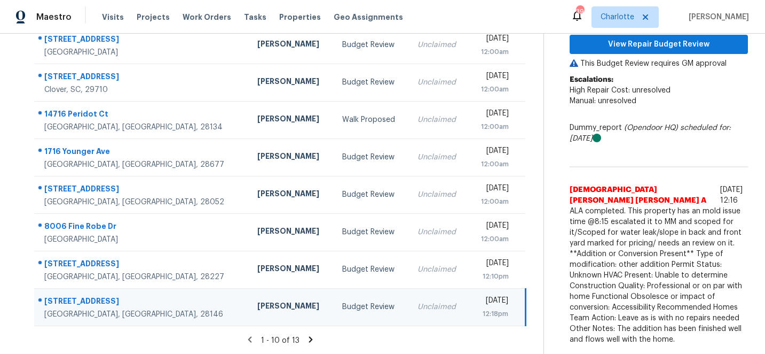
click at [311, 339] on icon at bounding box center [311, 339] width 10 height 10
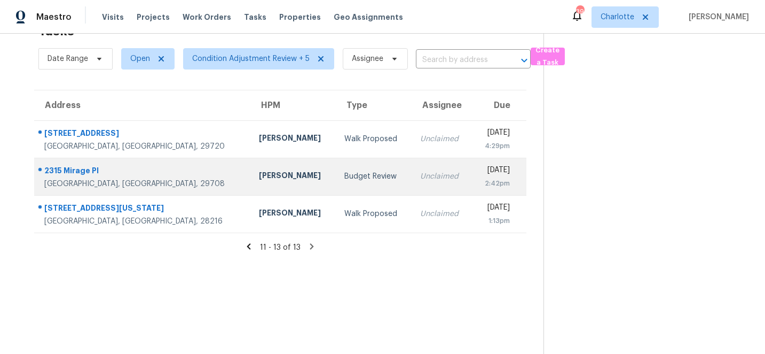
click at [95, 177] on div "2315 Mirage Pl" at bounding box center [143, 171] width 198 height 13
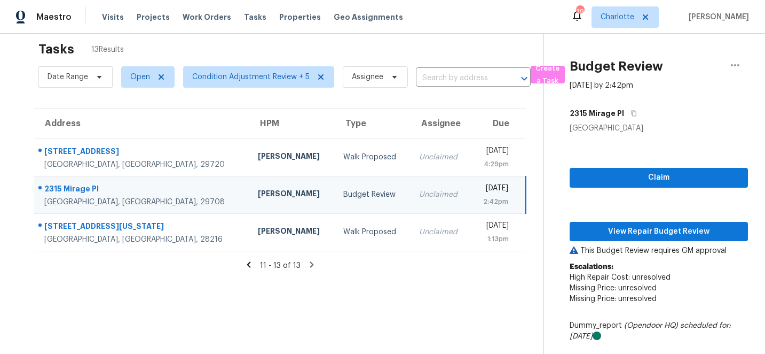
scroll to position [5, 0]
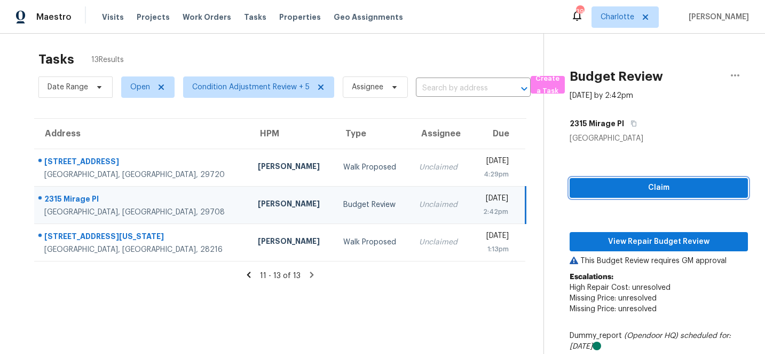
click at [658, 186] on span "Claim" at bounding box center [658, 187] width 161 height 13
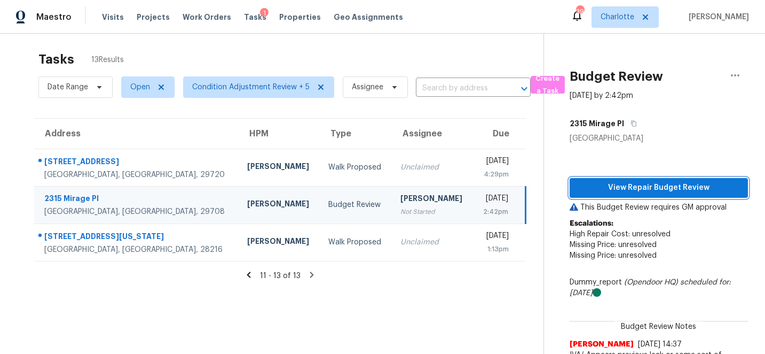
click at [671, 185] on span "View Repair Budget Review" at bounding box center [658, 187] width 161 height 13
click at [250, 272] on icon at bounding box center [249, 274] width 4 height 6
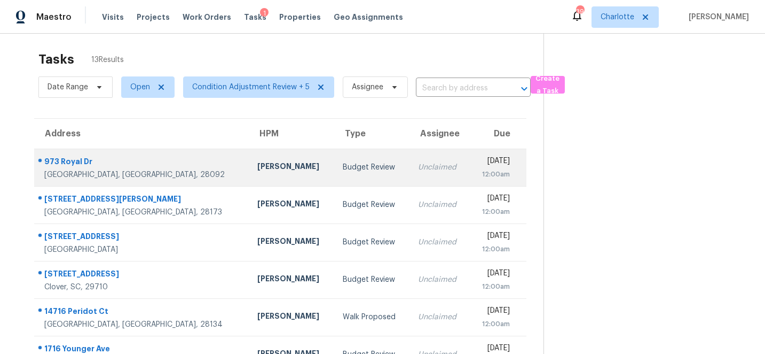
click at [64, 159] on div "973 Royal Dr" at bounding box center [142, 162] width 196 height 13
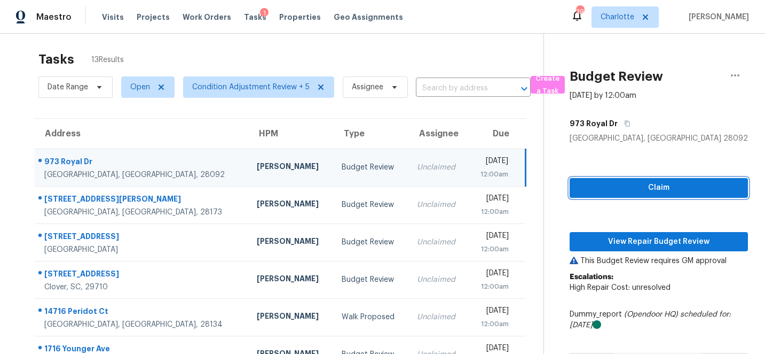
click at [629, 186] on span "Claim" at bounding box center [658, 187] width 161 height 13
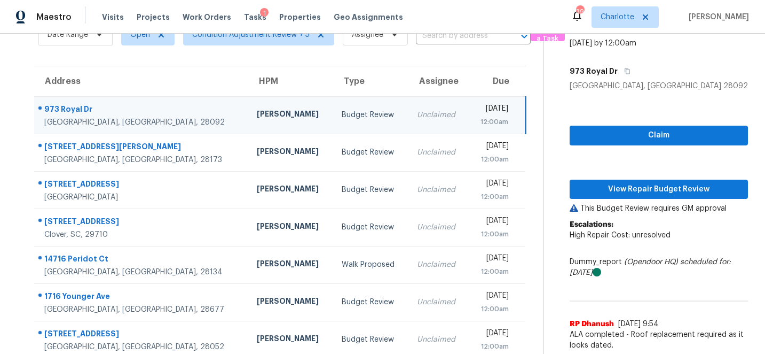
scroll to position [101, 0]
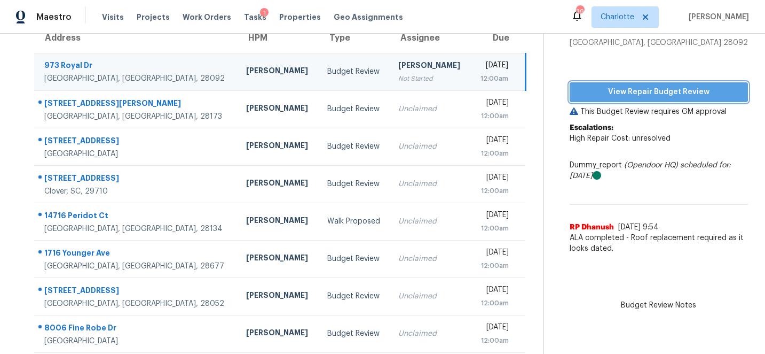
click at [661, 95] on span "View Repair Budget Review" at bounding box center [658, 91] width 161 height 13
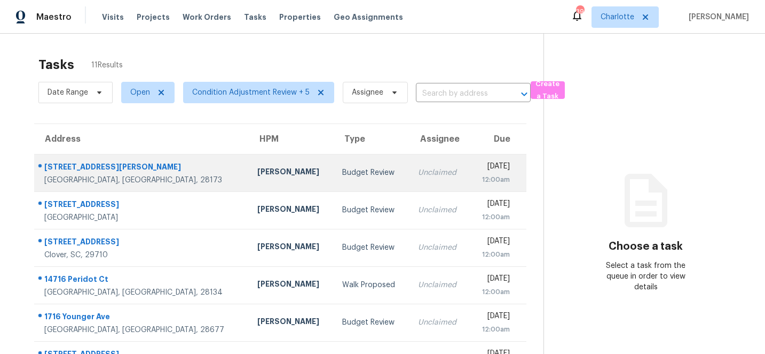
click at [79, 163] on div "[STREET_ADDRESS][PERSON_NAME]" at bounding box center [142, 167] width 196 height 13
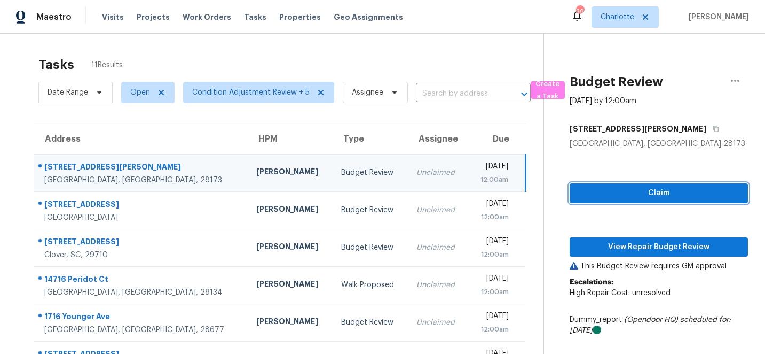
click at [644, 186] on span "Claim" at bounding box center [658, 192] width 161 height 13
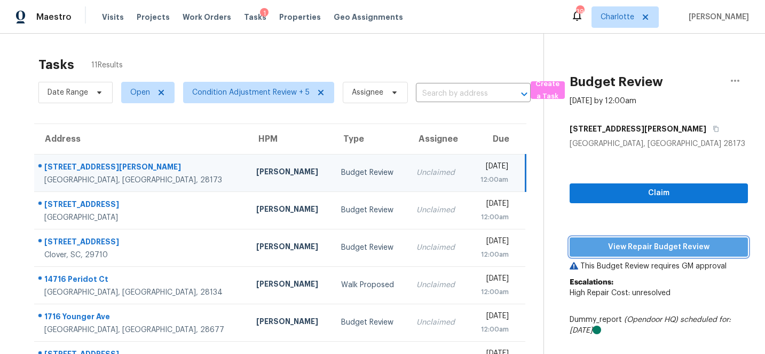
click at [661, 242] on span "View Repair Budget Review" at bounding box center [658, 246] width 161 height 13
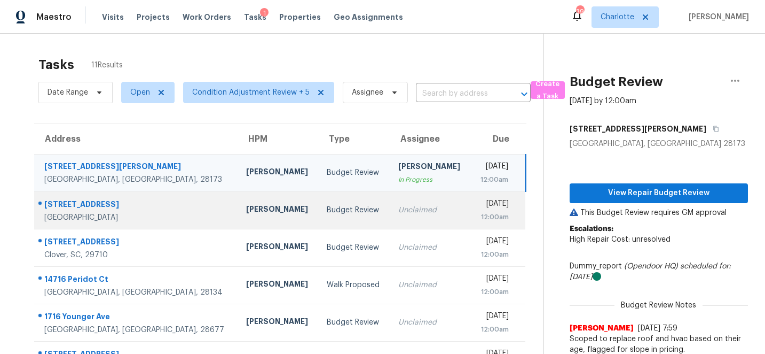
click at [88, 205] on div "[STREET_ADDRESS]" at bounding box center [136, 205] width 185 height 13
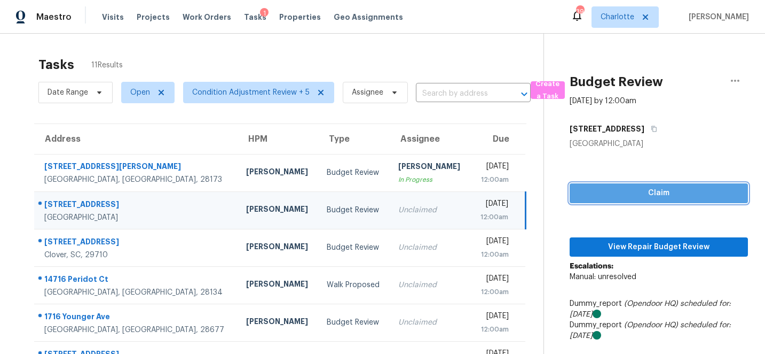
click at [650, 191] on span "Claim" at bounding box center [658, 192] width 161 height 13
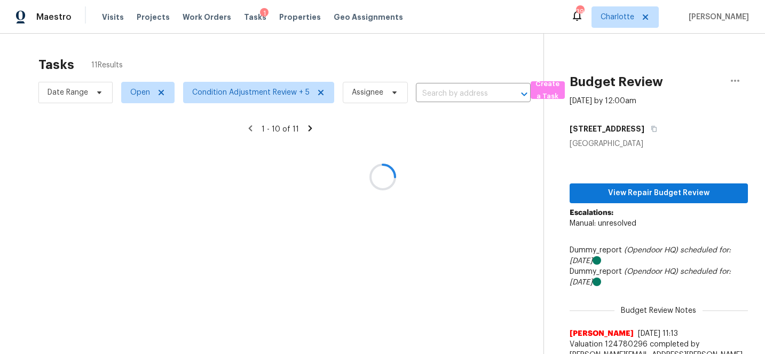
click at [672, 247] on div at bounding box center [382, 177] width 765 height 354
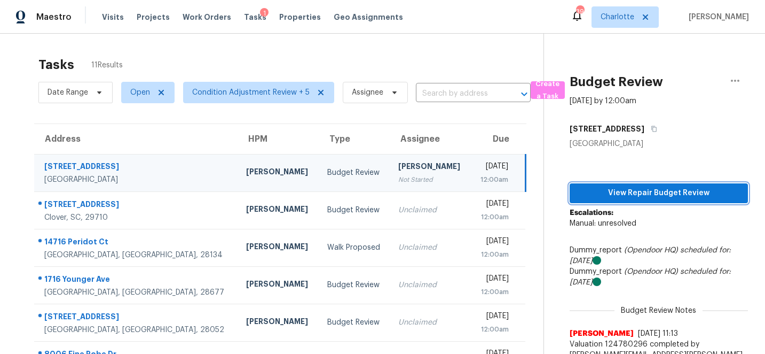
click at [655, 195] on span "View Repair Budget Review" at bounding box center [658, 192] width 161 height 13
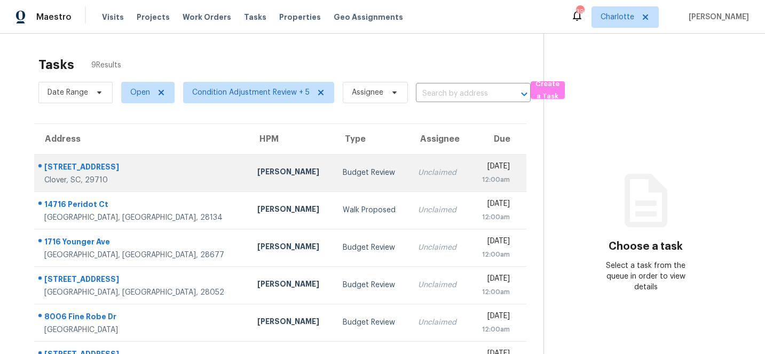
click at [71, 163] on div "322 Ridge Reserve Dr" at bounding box center [142, 167] width 196 height 13
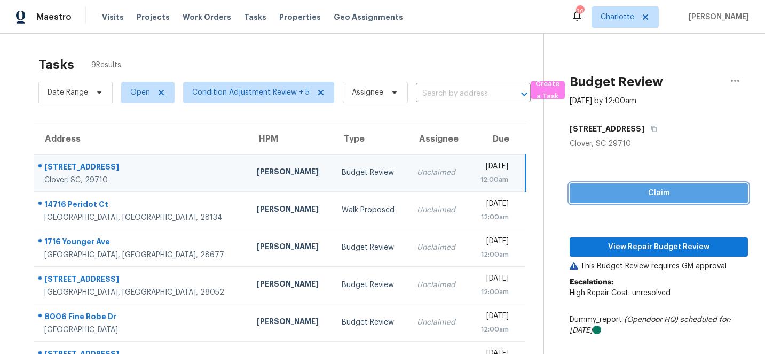
click at [655, 184] on button "Claim" at bounding box center [659, 193] width 178 height 20
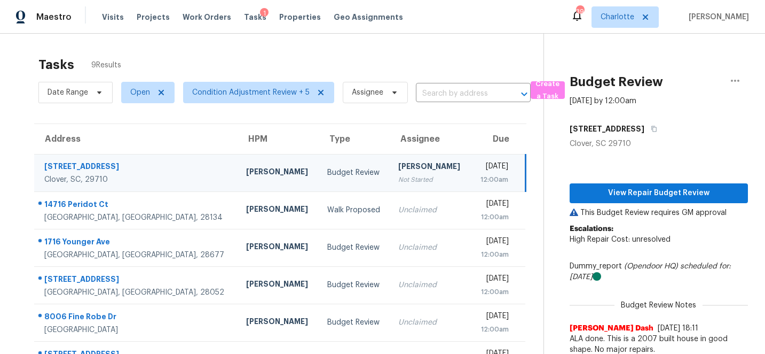
click at [668, 246] on p "Escalations: High Repair Cost: unresolved" at bounding box center [659, 239] width 178 height 32
click at [677, 196] on span "View Repair Budget Review" at bounding box center [658, 192] width 161 height 13
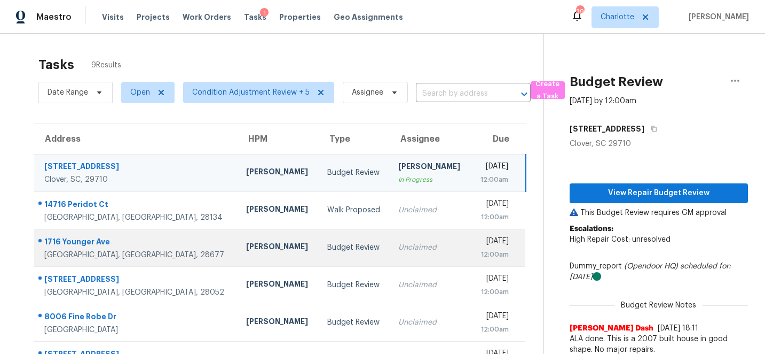
click at [62, 242] on div "1716 Younger Ave" at bounding box center [136, 242] width 185 height 13
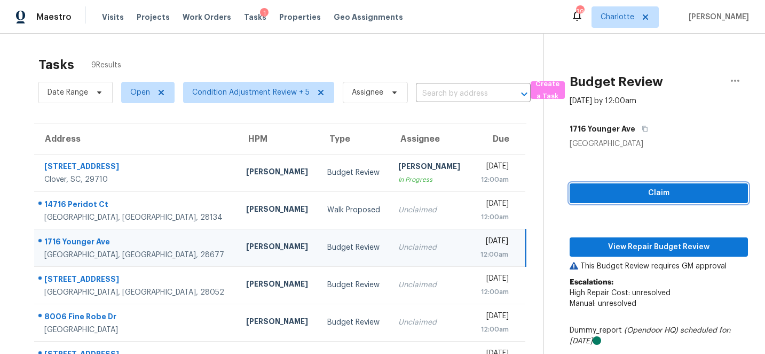
click at [703, 190] on span "Claim" at bounding box center [658, 192] width 161 height 13
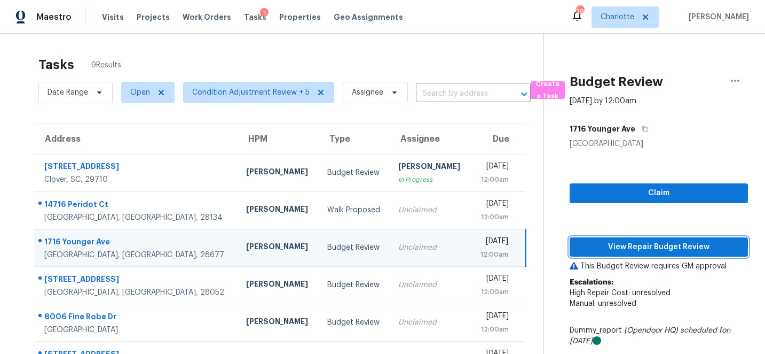
click at [662, 246] on span "View Repair Budget Review" at bounding box center [658, 246] width 161 height 13
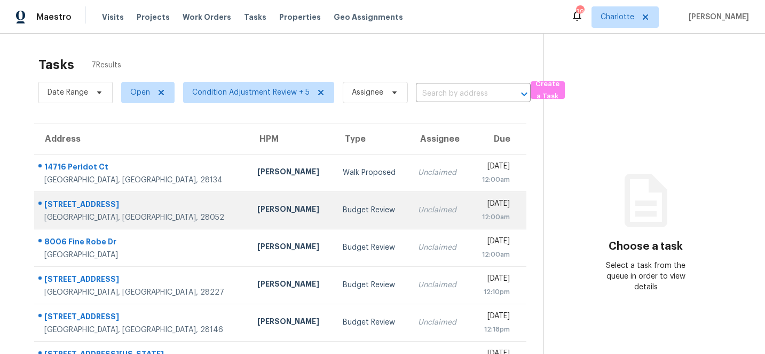
click at [57, 204] on div "[STREET_ADDRESS]" at bounding box center [142, 205] width 196 height 13
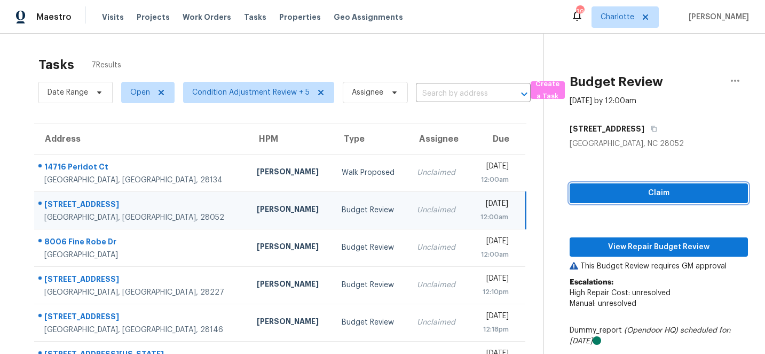
click at [690, 191] on span "Claim" at bounding box center [658, 192] width 161 height 13
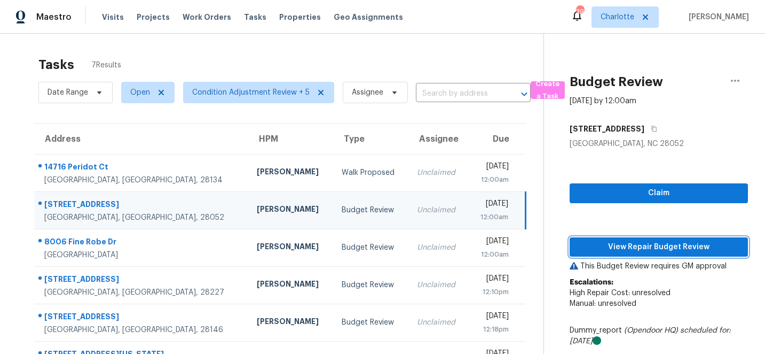
click at [647, 248] on span "View Repair Budget Review" at bounding box center [658, 246] width 161 height 13
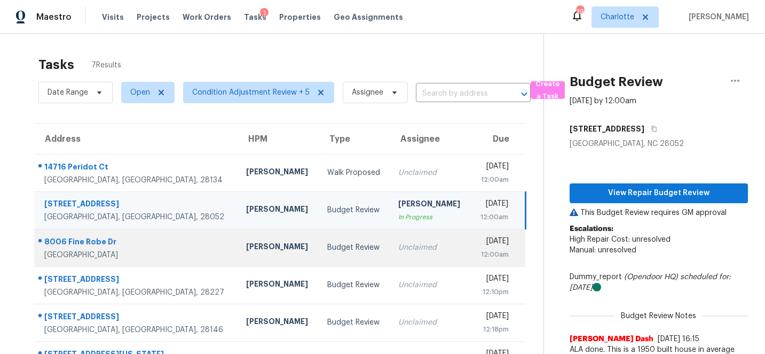
click at [61, 240] on div "8006 Fine Robe Dr" at bounding box center [136, 242] width 185 height 13
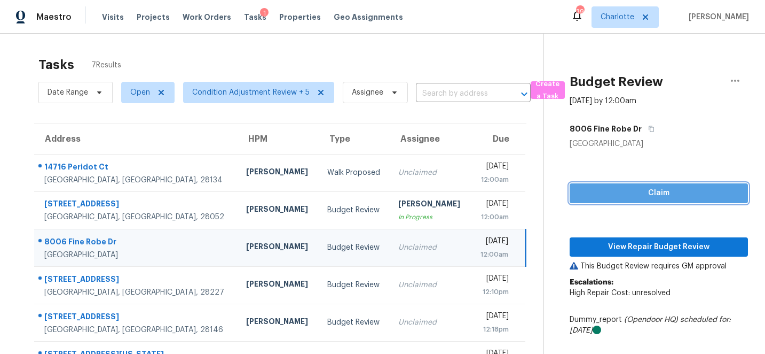
click at [659, 190] on span "Claim" at bounding box center [658, 192] width 161 height 13
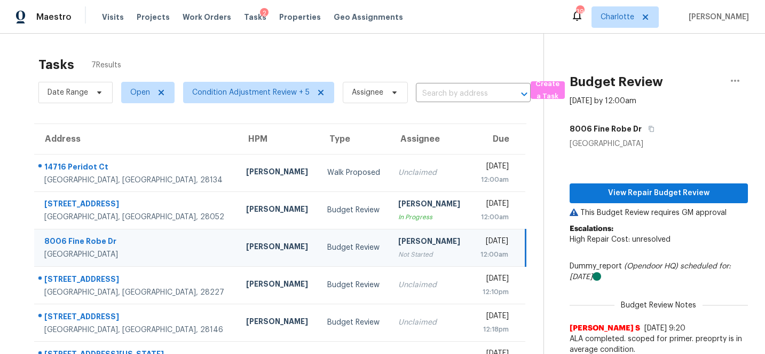
click at [667, 245] on p "Escalations: High Repair Cost: unresolved" at bounding box center [659, 239] width 178 height 32
click at [672, 189] on span "View Repair Budget Review" at bounding box center [658, 192] width 161 height 13
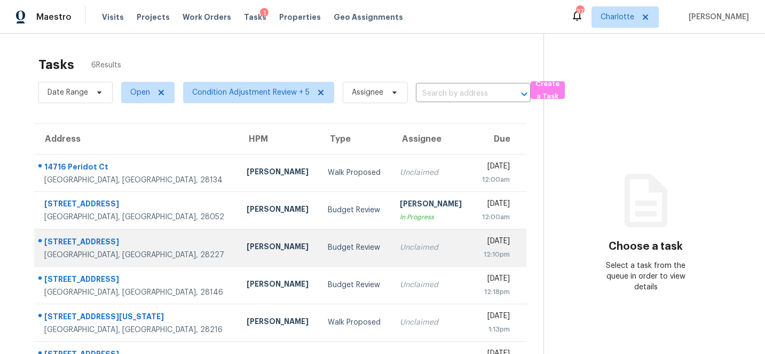
click at [65, 240] on div "[STREET_ADDRESS]" at bounding box center [136, 242] width 185 height 13
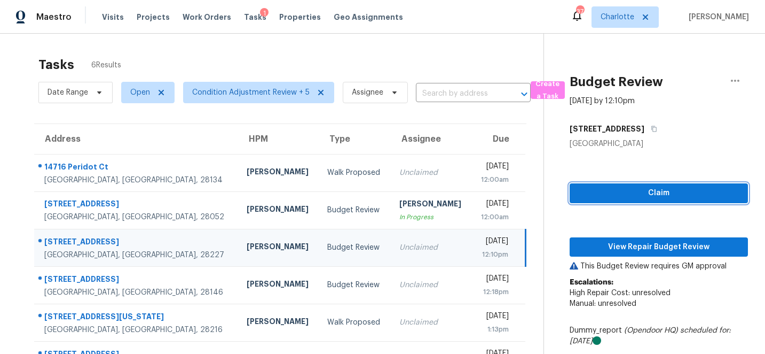
click at [645, 197] on span "Claim" at bounding box center [658, 192] width 161 height 13
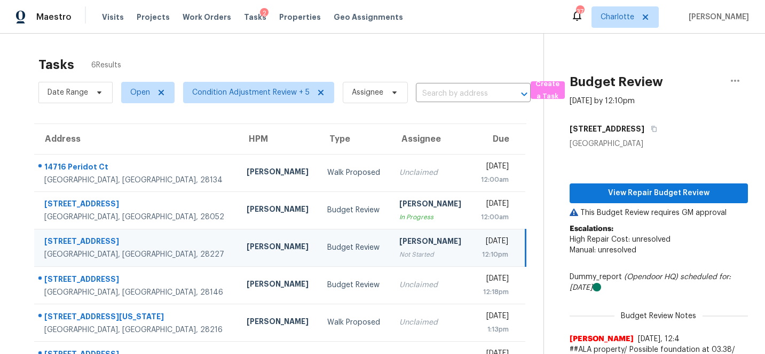
click at [675, 244] on p "Escalations: High Repair Cost: unresolved Manual: unresolved" at bounding box center [659, 244] width 178 height 43
click at [691, 189] on span "View Repair Budget Review" at bounding box center [658, 192] width 161 height 13
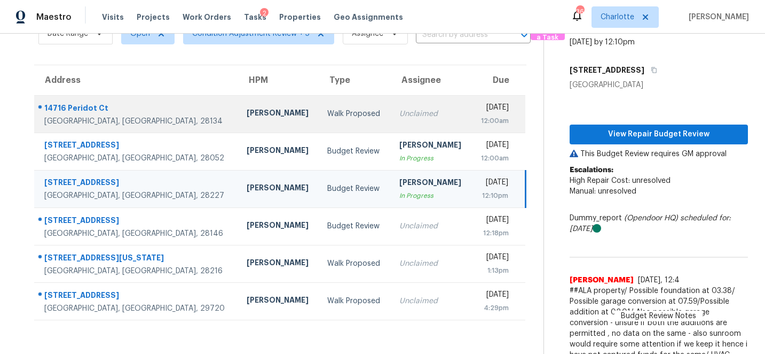
scroll to position [71, 0]
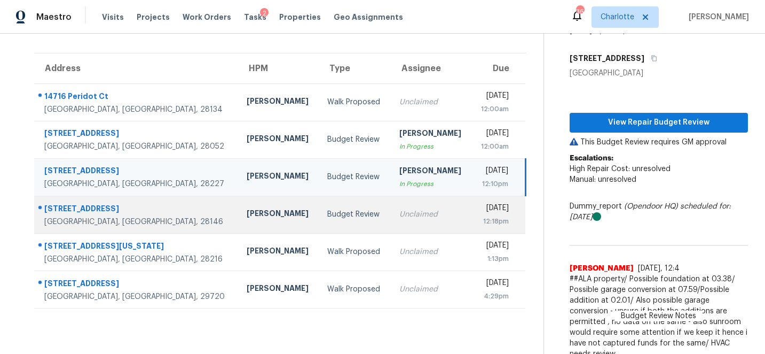
click at [80, 206] on div "[STREET_ADDRESS]" at bounding box center [136, 209] width 185 height 13
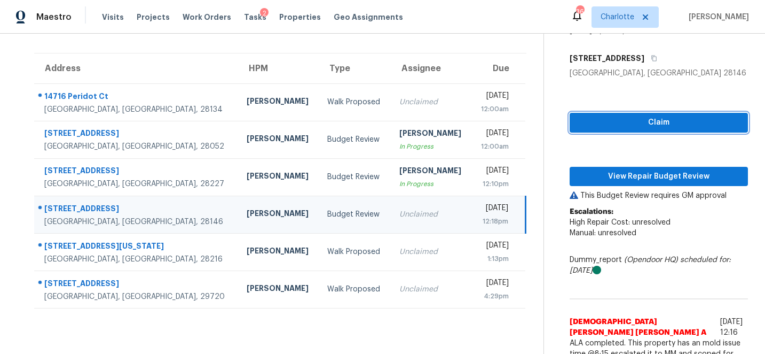
click at [660, 117] on span "Claim" at bounding box center [658, 122] width 161 height 13
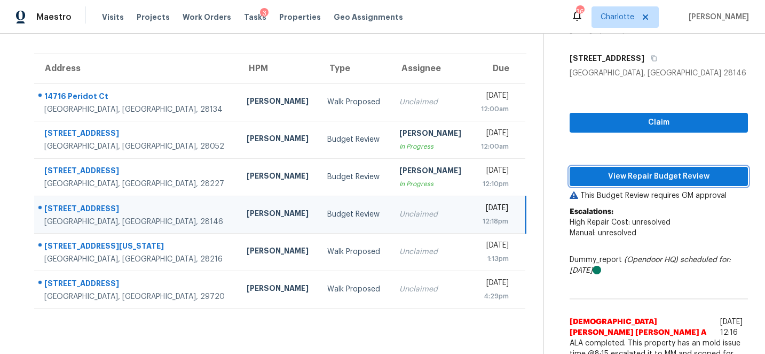
click at [659, 177] on span "View Repair Budget Review" at bounding box center [658, 176] width 161 height 13
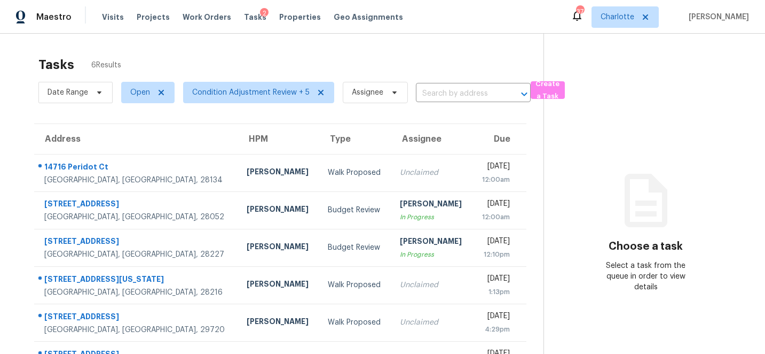
scroll to position [34, 0]
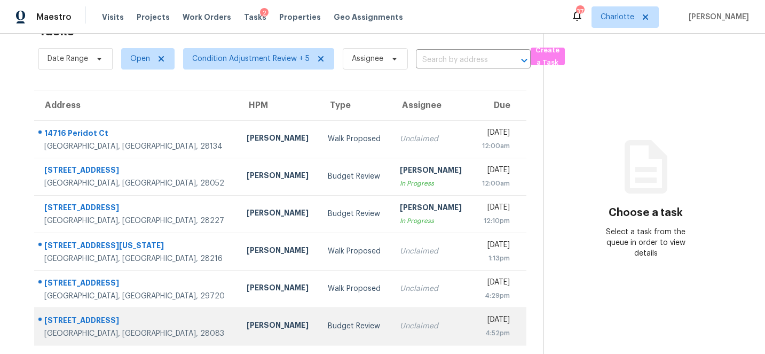
click at [74, 317] on div "608 Fairview St" at bounding box center [136, 321] width 185 height 13
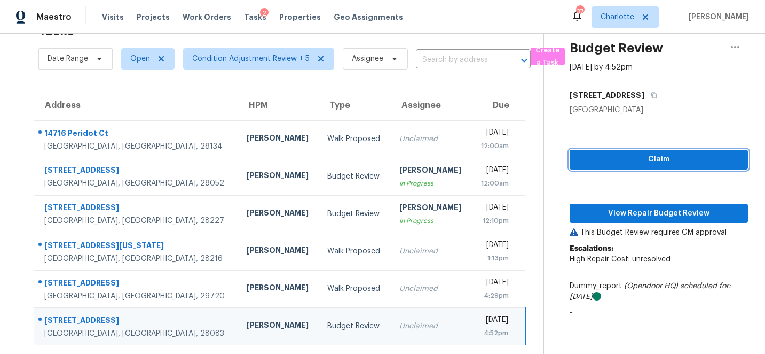
click at [678, 155] on span "Claim" at bounding box center [658, 159] width 161 height 13
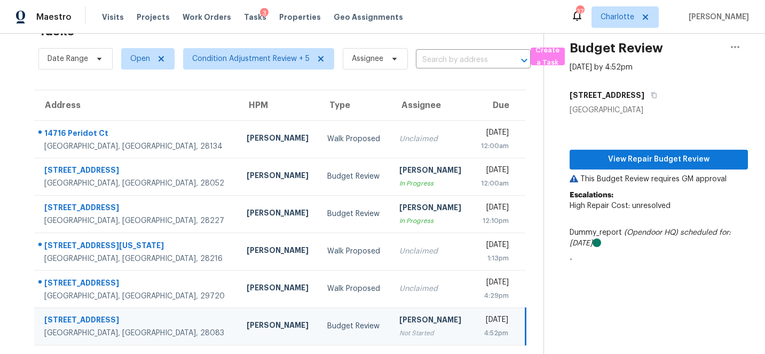
click at [666, 213] on p "Escalations: High Repair Cost: unresolved" at bounding box center [659, 206] width 178 height 32
click at [670, 158] on span "View Repair Budget Review" at bounding box center [658, 159] width 161 height 13
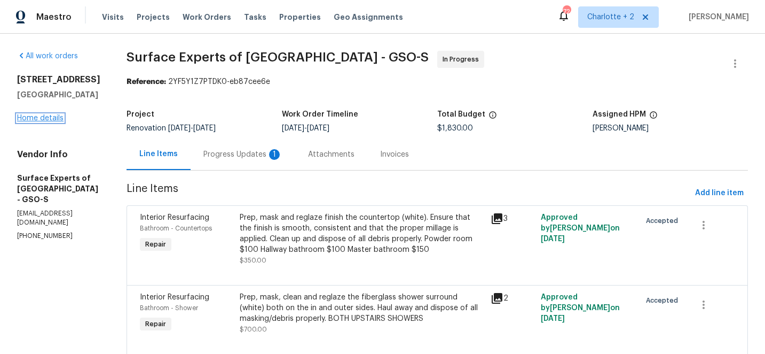
click at [52, 119] on link "Home details" at bounding box center [40, 117] width 46 height 7
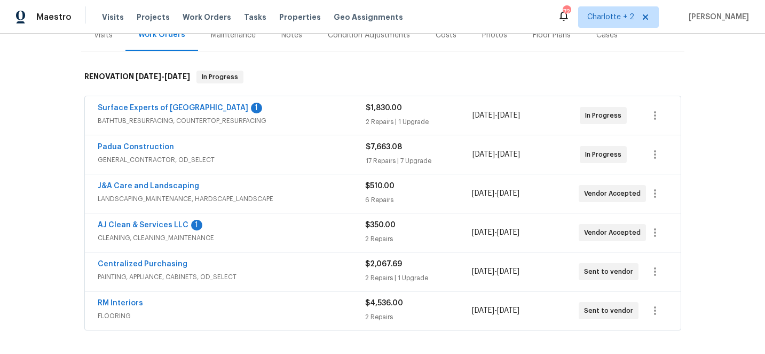
scroll to position [145, 0]
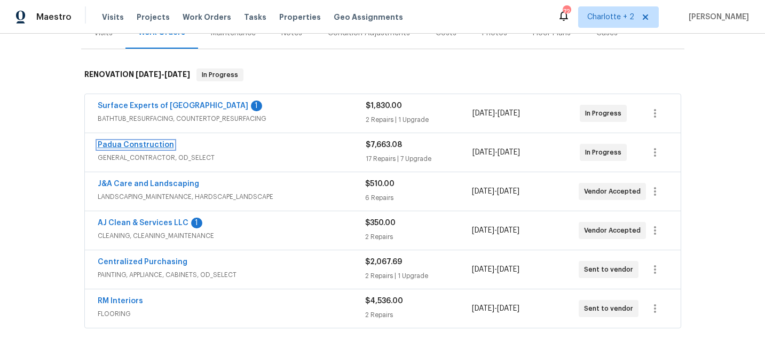
click at [149, 144] on link "Padua Construction" at bounding box center [136, 144] width 76 height 7
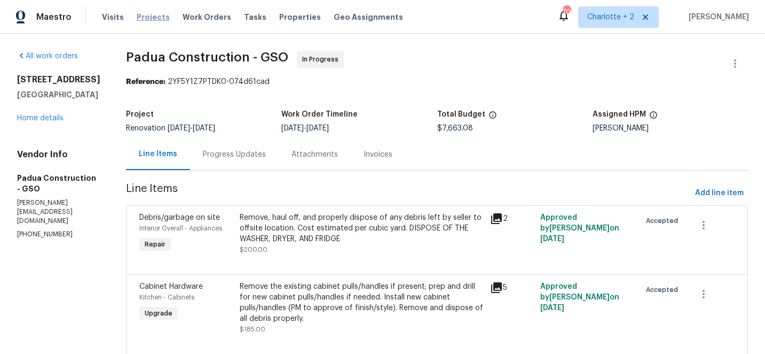
click at [152, 16] on span "Projects" at bounding box center [153, 17] width 33 height 11
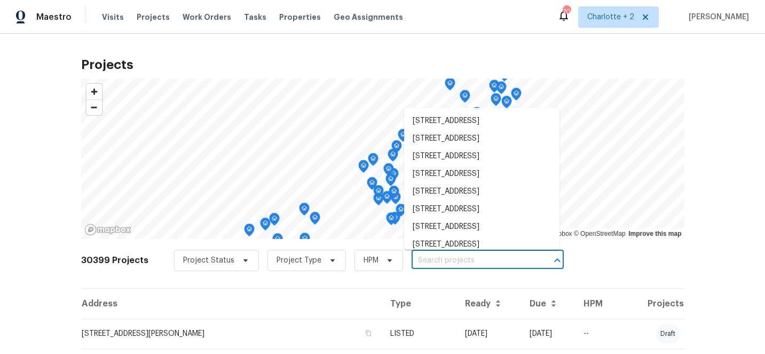
click at [437, 259] on input "text" at bounding box center [473, 260] width 122 height 17
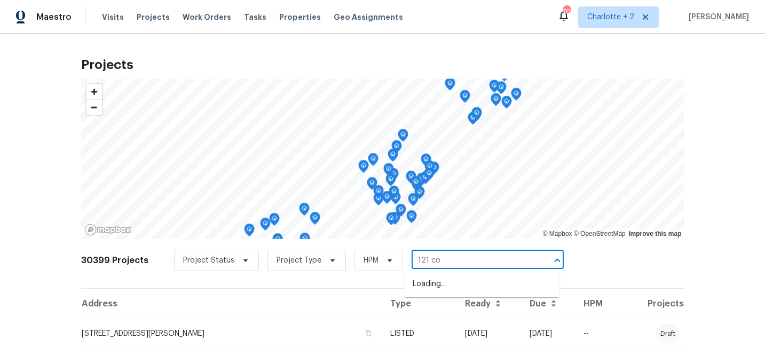
type input "121 col"
click at [449, 285] on li "121 Coley Rd, Salisbury, NC 28146" at bounding box center [481, 284] width 155 height 18
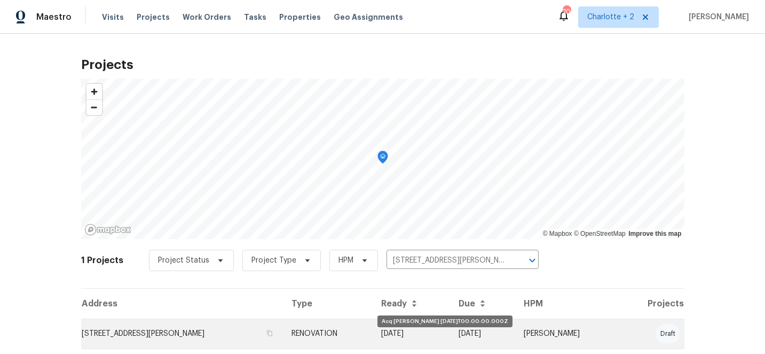
click at [427, 333] on td "09/16/25" at bounding box center [412, 333] width 78 height 30
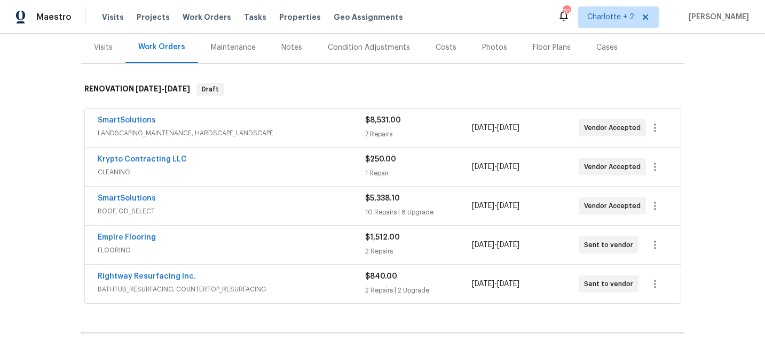
scroll to position [147, 0]
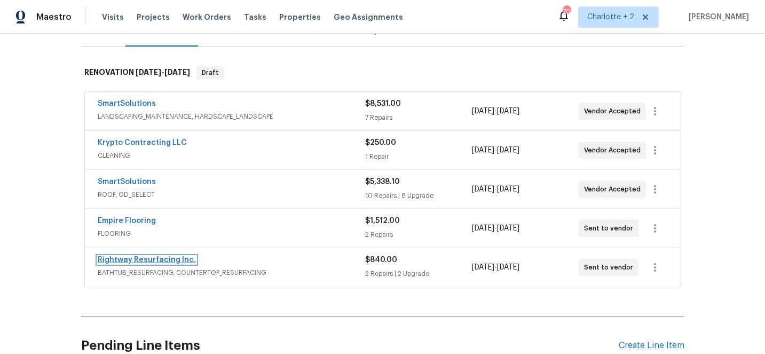
click at [148, 258] on link "Rightway Resurfacing Inc." at bounding box center [147, 259] width 98 height 7
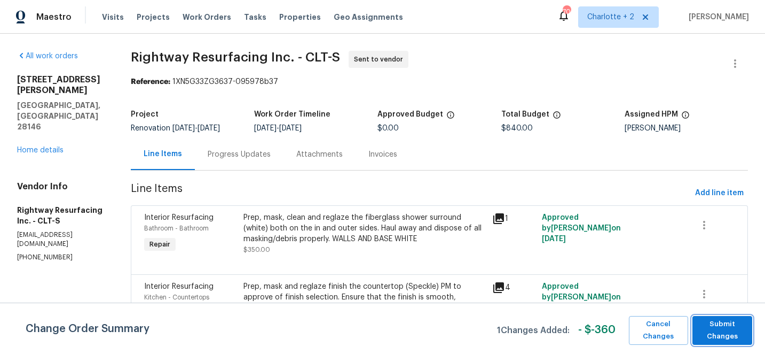
click at [728, 332] on span "Submit Changes" at bounding box center [722, 330] width 49 height 25
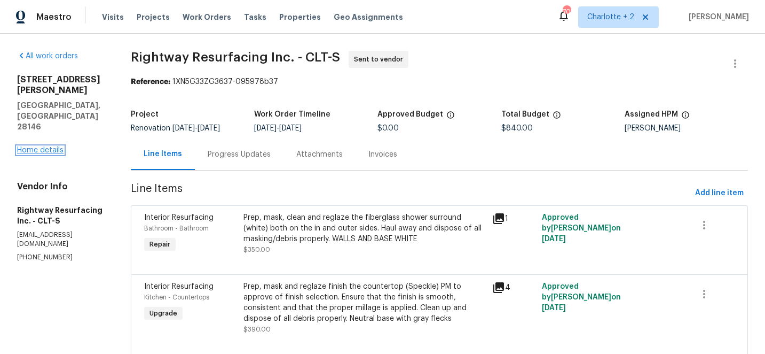
click at [36, 146] on link "Home details" at bounding box center [40, 149] width 46 height 7
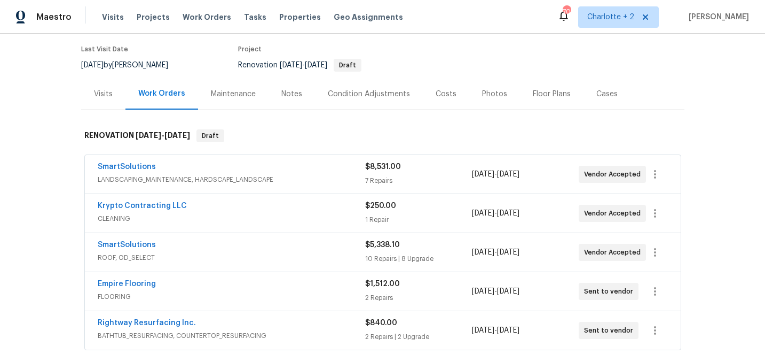
scroll to position [58, 0]
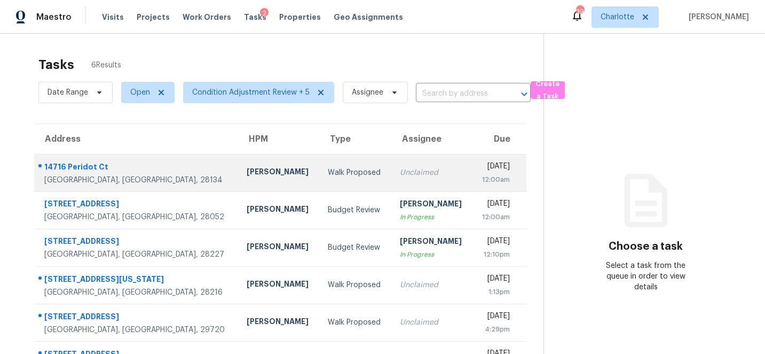
scroll to position [34, 0]
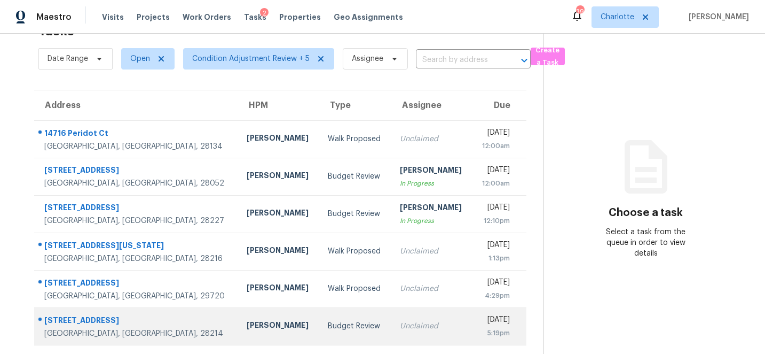
click at [93, 318] on div "[STREET_ADDRESS]" at bounding box center [136, 321] width 185 height 13
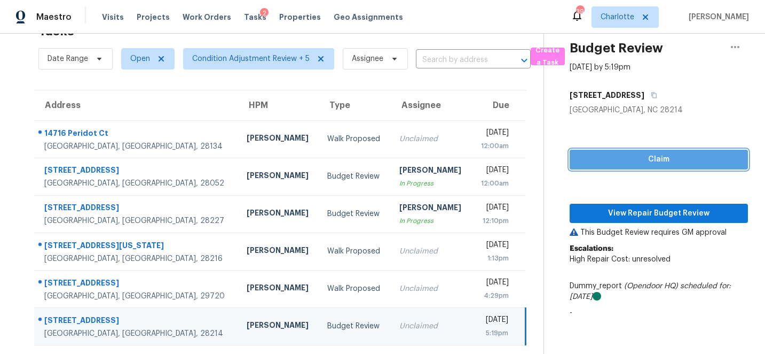
click at [648, 158] on span "Claim" at bounding box center [658, 159] width 161 height 13
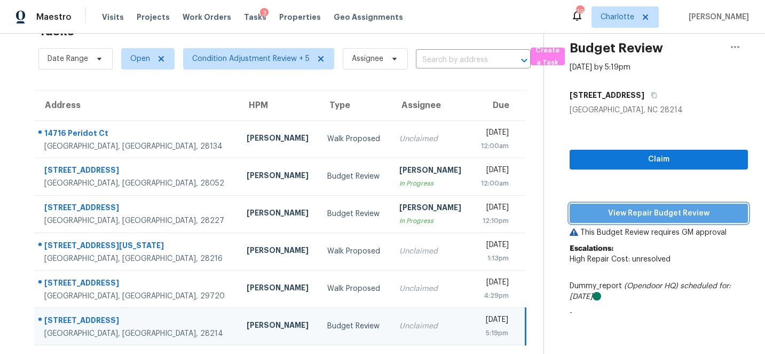
click at [676, 215] on span "View Repair Budget Review" at bounding box center [658, 213] width 161 height 13
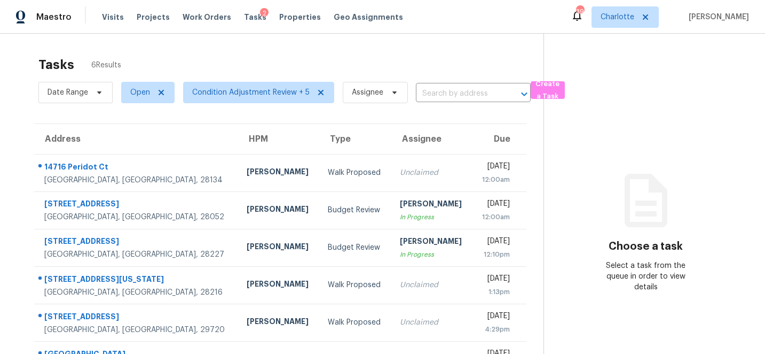
scroll to position [34, 0]
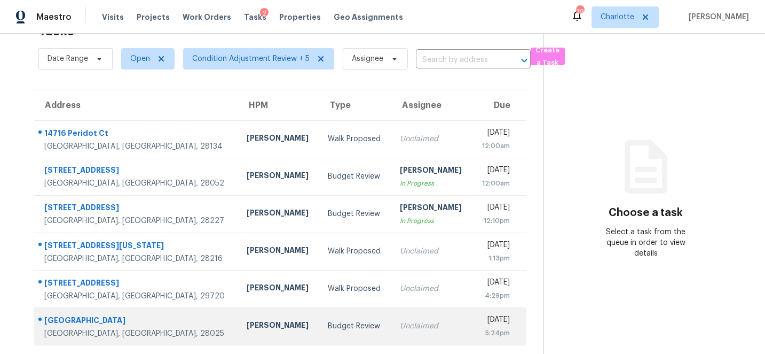
click at [93, 316] on div "1047 Chapel Creek Rd SW" at bounding box center [136, 321] width 185 height 13
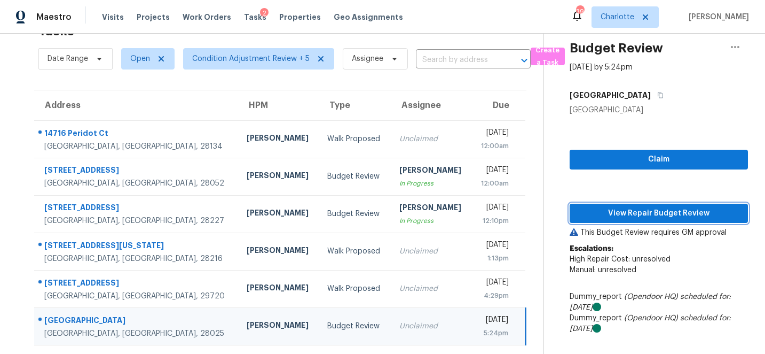
click at [658, 215] on span "View Repair Budget Review" at bounding box center [658, 213] width 161 height 13
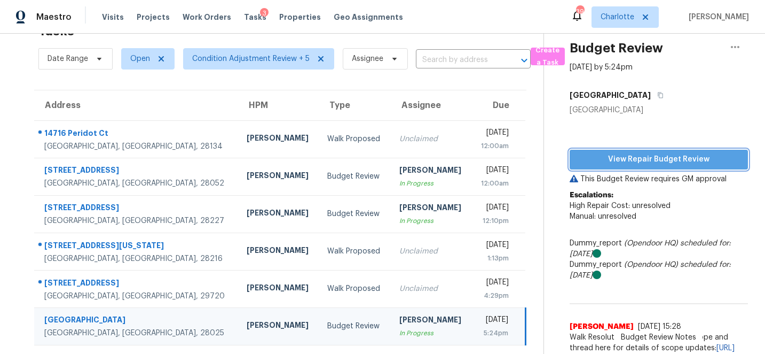
click at [646, 157] on span "View Repair Budget Review" at bounding box center [658, 159] width 161 height 13
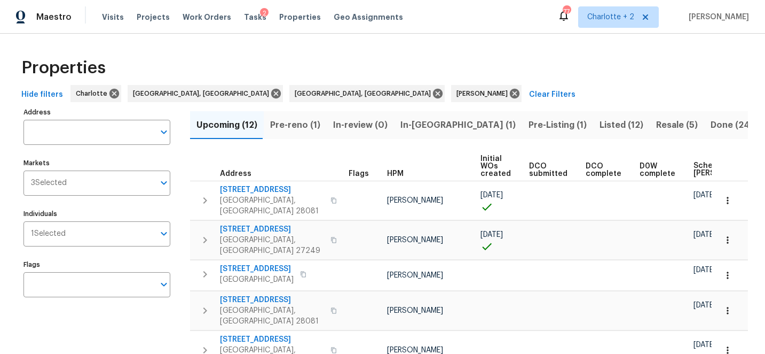
click at [291, 126] on span "Pre-reno (1)" at bounding box center [295, 125] width 50 height 15
